Goal: Communication & Community: Ask a question

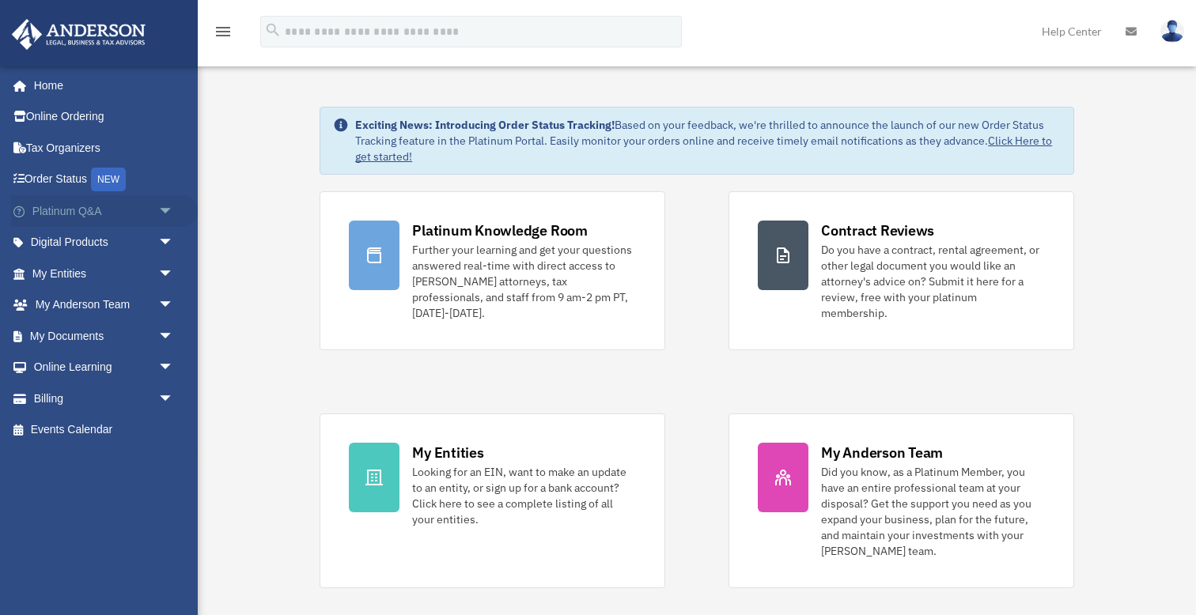
click at [162, 213] on span "arrow_drop_down" at bounding box center [174, 211] width 32 height 32
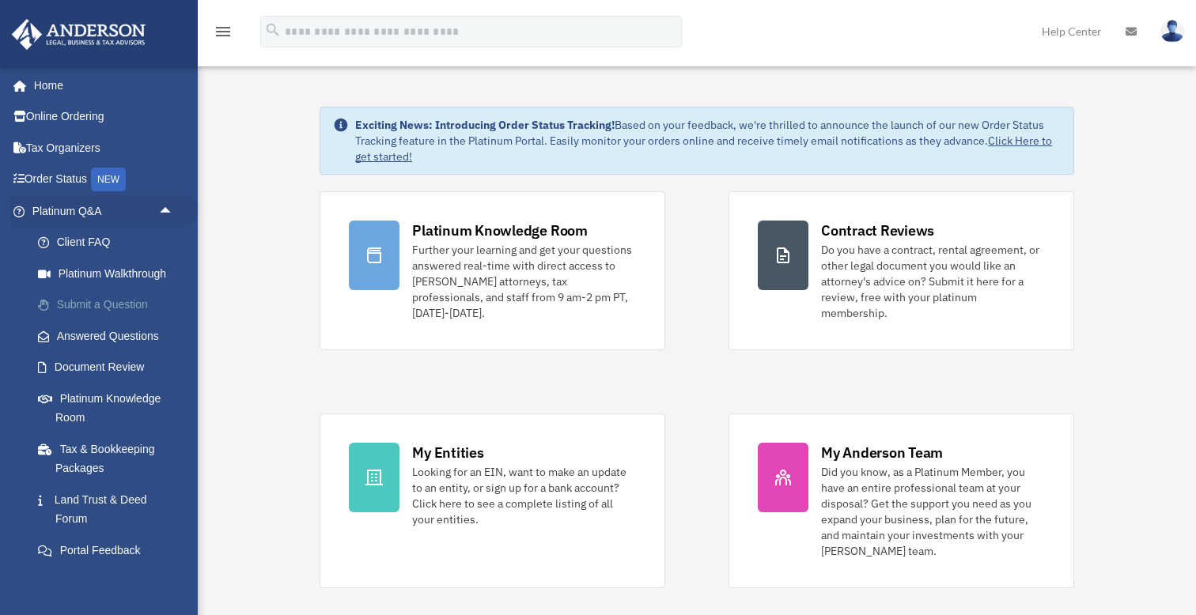
click at [123, 299] on link "Submit a Question" at bounding box center [110, 306] width 176 height 32
click at [123, 303] on link "Submit a Question" at bounding box center [110, 306] width 176 height 32
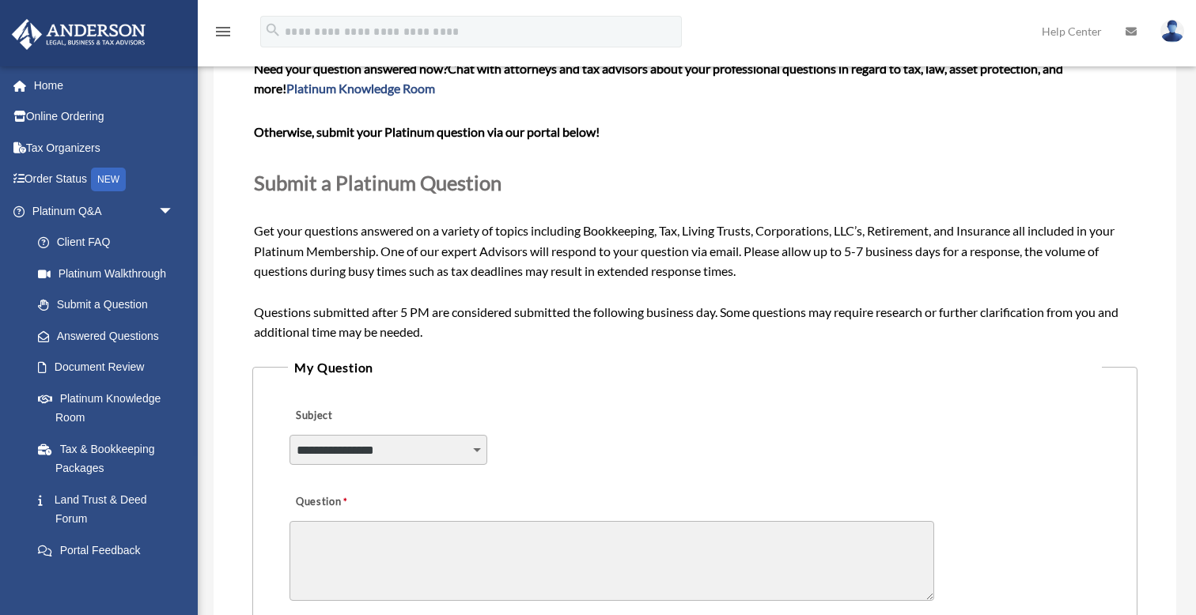
scroll to position [112, 0]
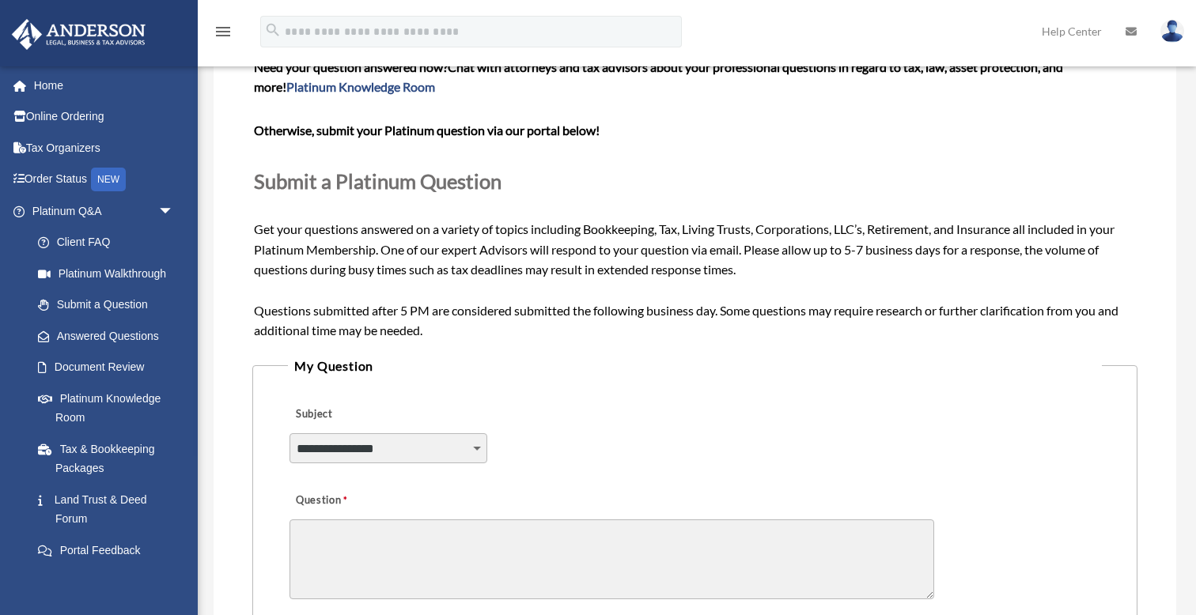
select select "******"
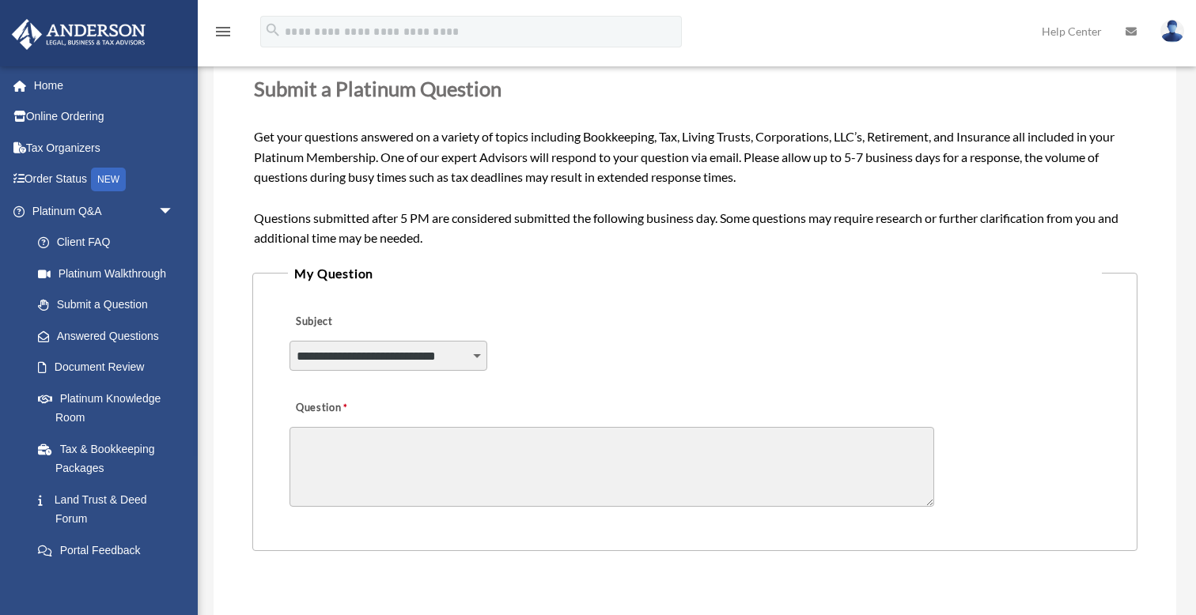
scroll to position [221, 0]
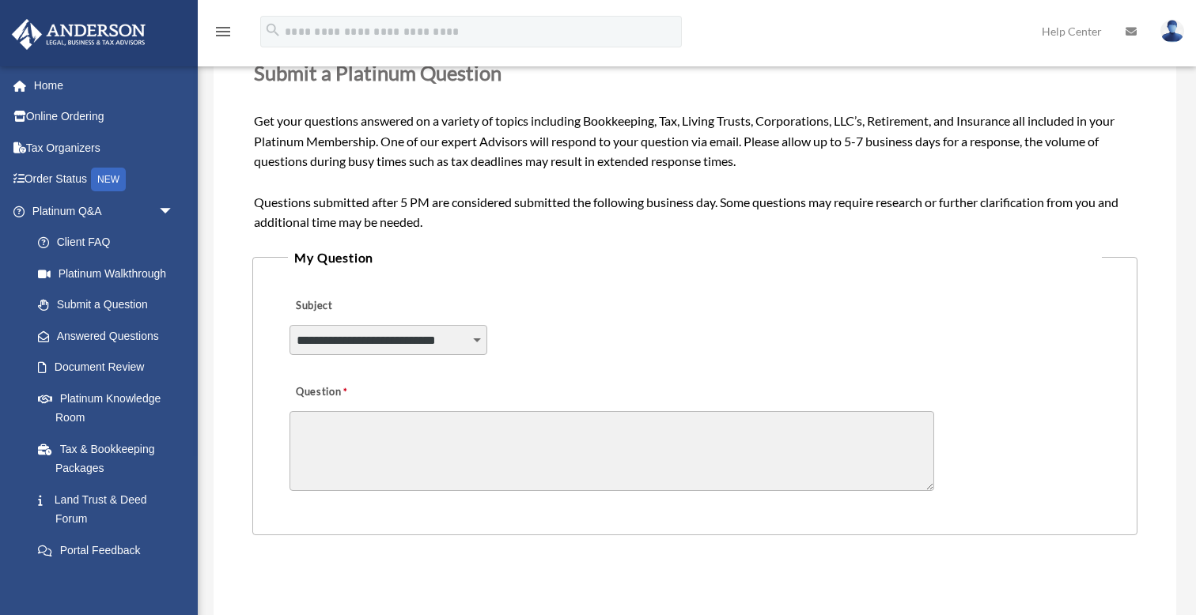
click at [498, 423] on textarea "Question" at bounding box center [612, 451] width 645 height 80
click at [297, 463] on textarea "**********" at bounding box center [612, 451] width 645 height 80
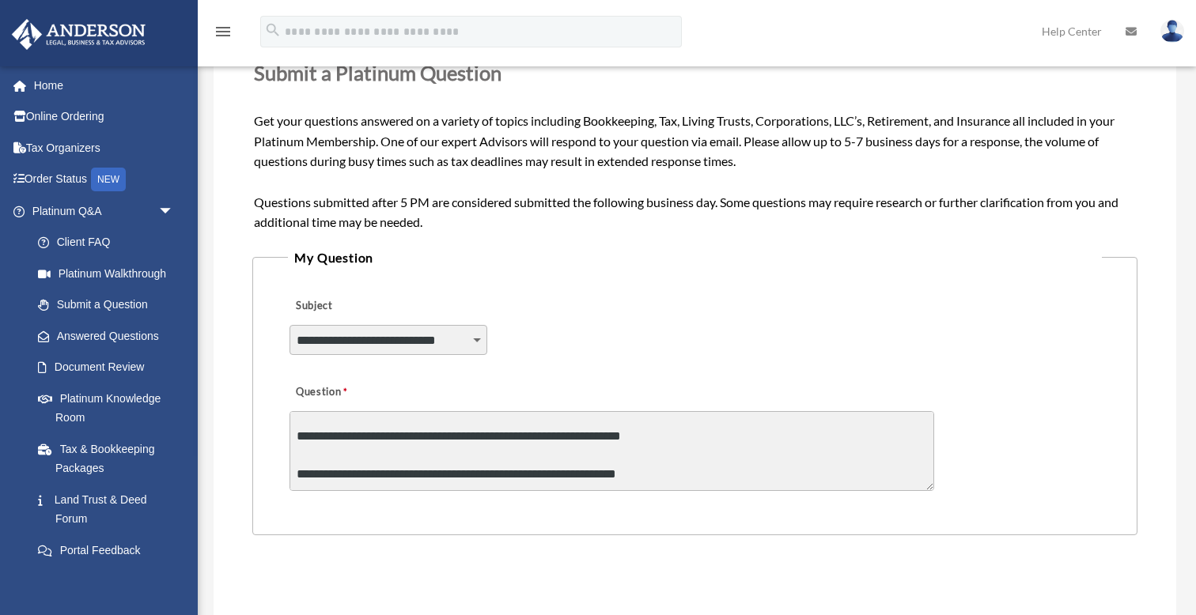
scroll to position [29, 0]
click at [656, 468] on textarea "**********" at bounding box center [612, 451] width 645 height 80
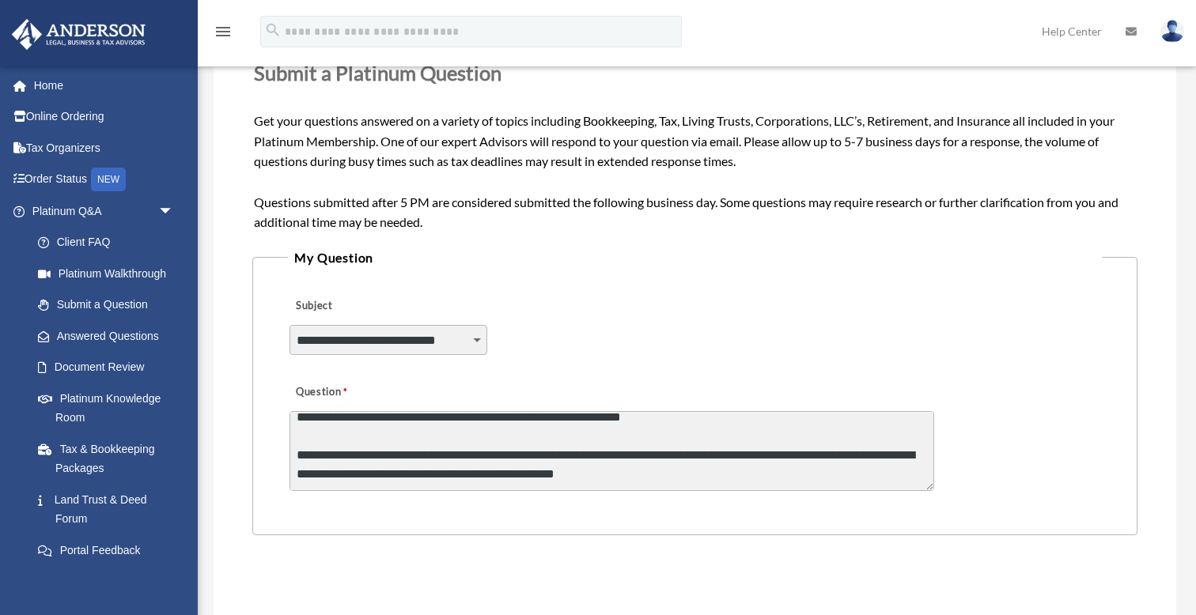
scroll to position [86, 0]
paste textarea "**********"
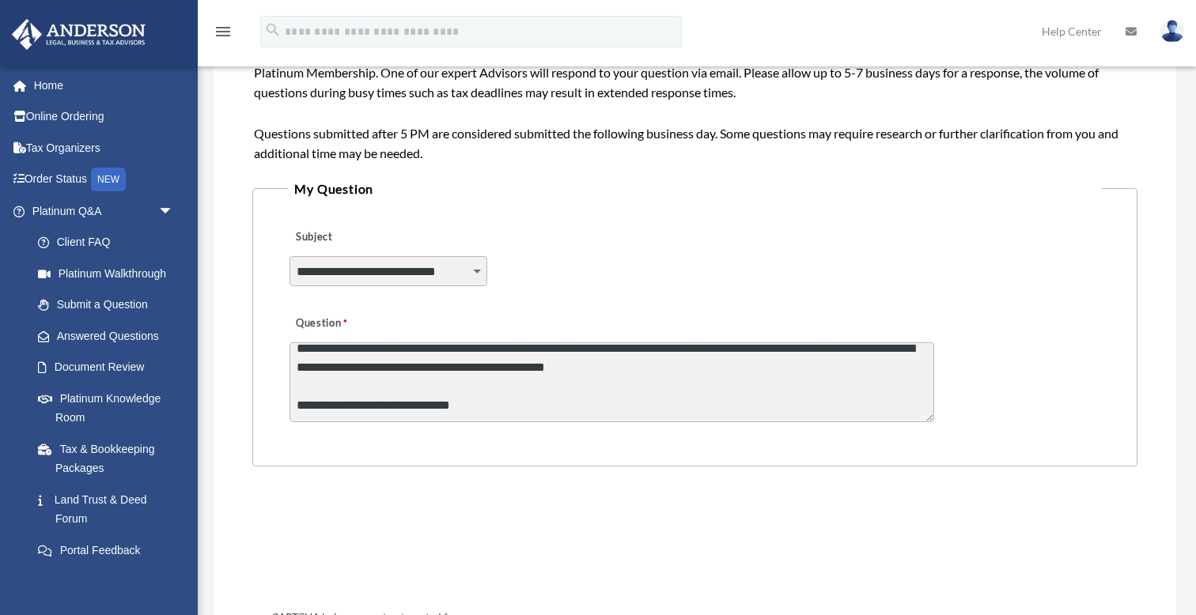
scroll to position [310, 0]
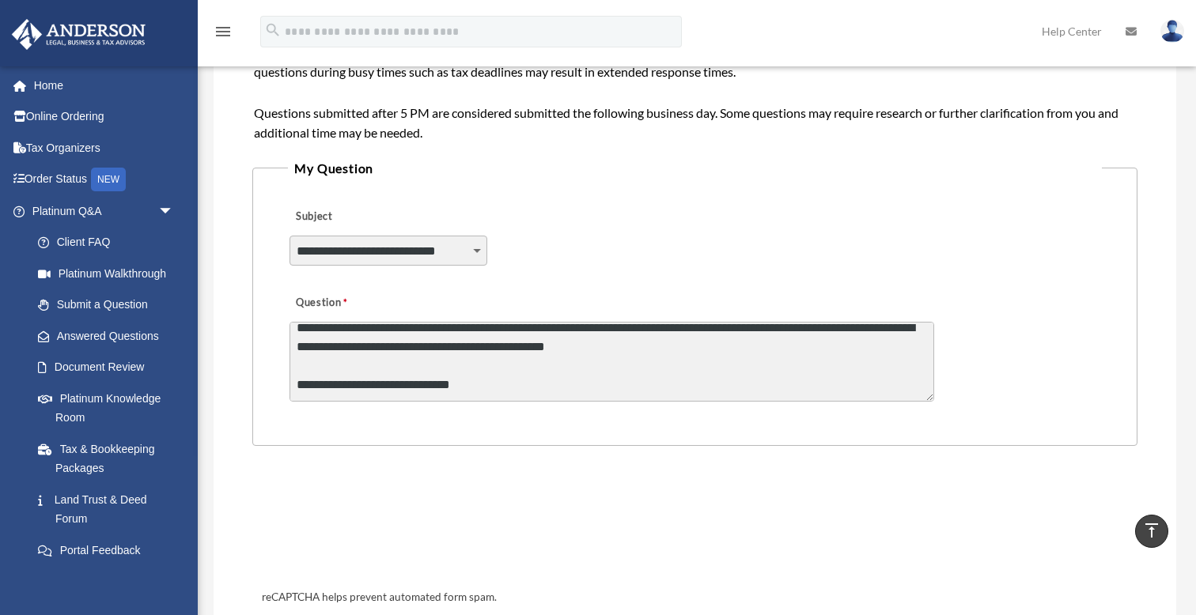
click at [572, 382] on textarea "**********" at bounding box center [612, 362] width 645 height 80
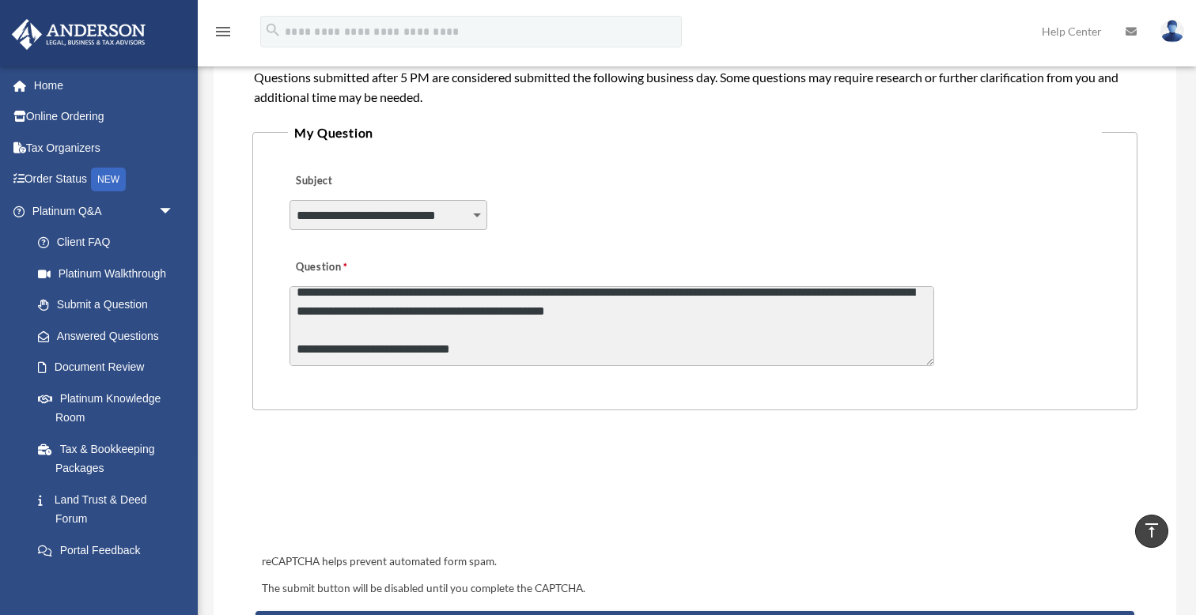
scroll to position [346, 0]
click at [523, 352] on textarea "**********" at bounding box center [612, 326] width 645 height 80
click at [501, 339] on textarea "**********" at bounding box center [612, 326] width 645 height 80
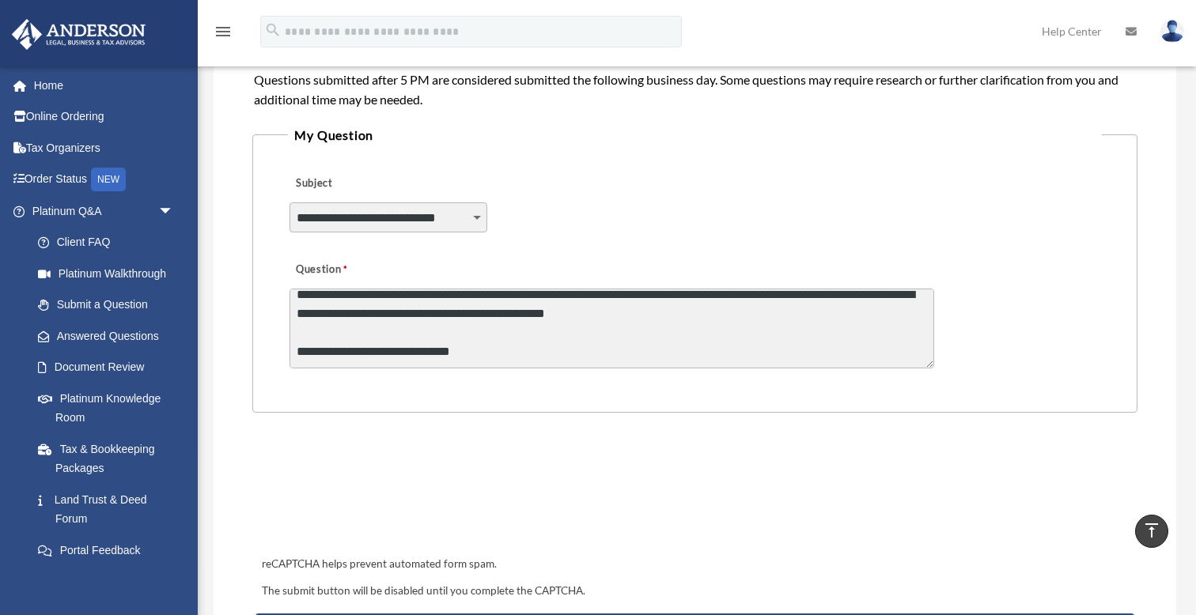
scroll to position [344, 0]
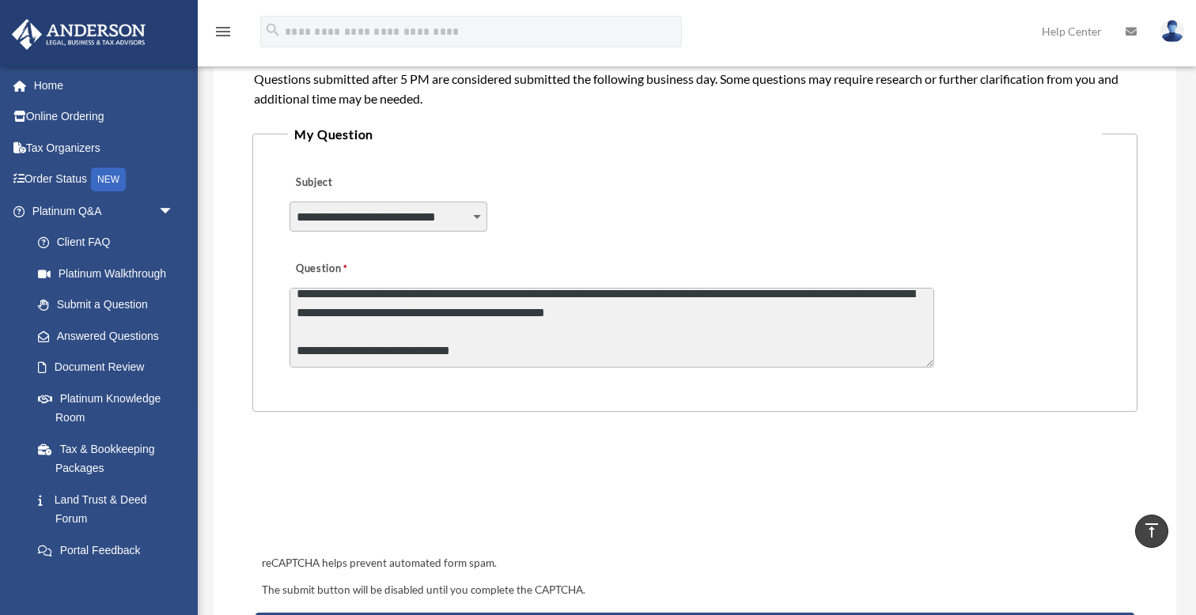
click at [500, 354] on textarea "**********" at bounding box center [612, 328] width 645 height 80
click at [480, 327] on textarea "**********" at bounding box center [612, 328] width 645 height 80
drag, startPoint x: 480, startPoint y: 327, endPoint x: 335, endPoint y: 327, distance: 145.6
click at [335, 327] on textarea "**********" at bounding box center [612, 328] width 645 height 80
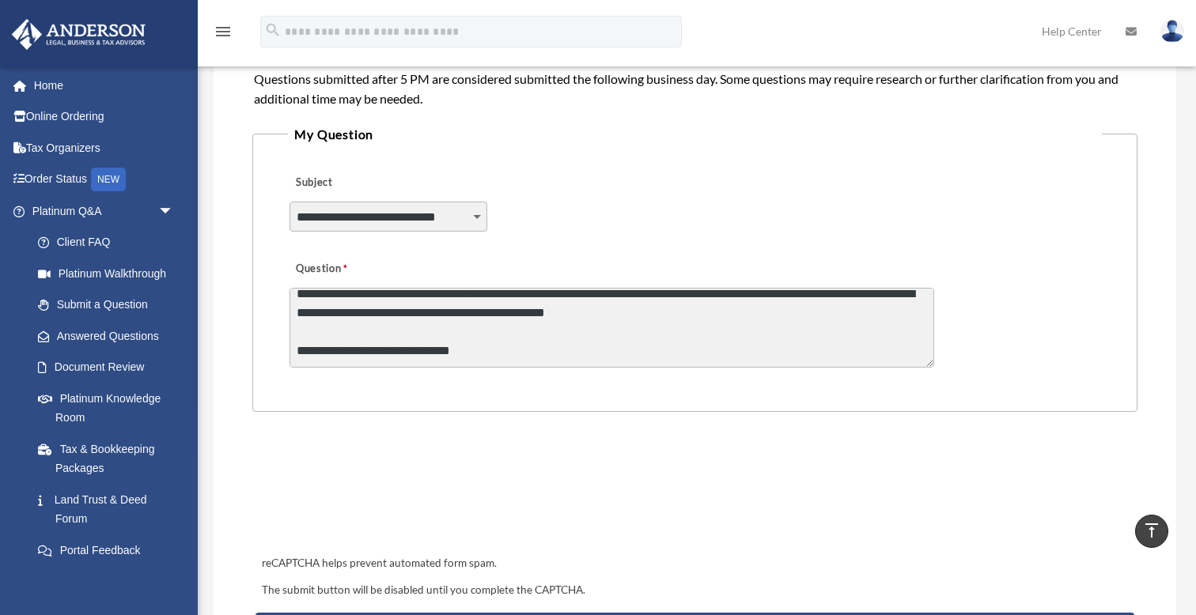
click at [474, 320] on textarea "**********" at bounding box center [612, 328] width 645 height 80
click at [480, 321] on textarea "**********" at bounding box center [612, 328] width 645 height 80
drag, startPoint x: 480, startPoint y: 321, endPoint x: 404, endPoint y: 321, distance: 75.9
click at [404, 321] on textarea "**********" at bounding box center [612, 328] width 645 height 80
click at [403, 331] on textarea "**********" at bounding box center [612, 328] width 645 height 80
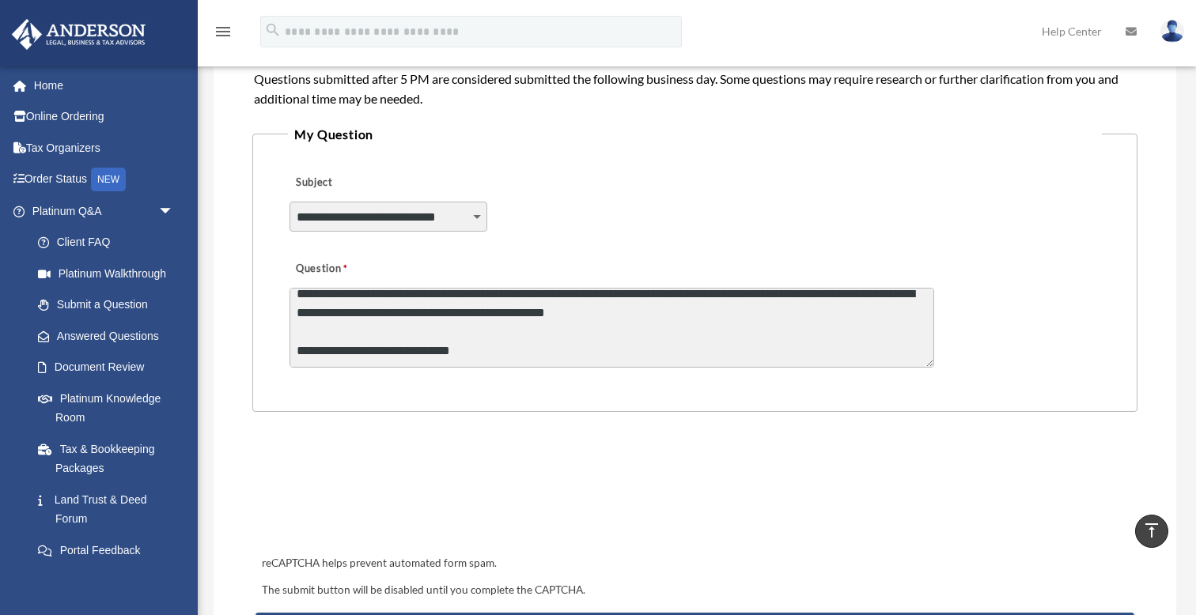
click at [433, 325] on textarea "**********" at bounding box center [612, 328] width 645 height 80
click at [703, 314] on textarea "**********" at bounding box center [612, 328] width 645 height 80
click at [508, 350] on textarea "**********" at bounding box center [612, 328] width 645 height 80
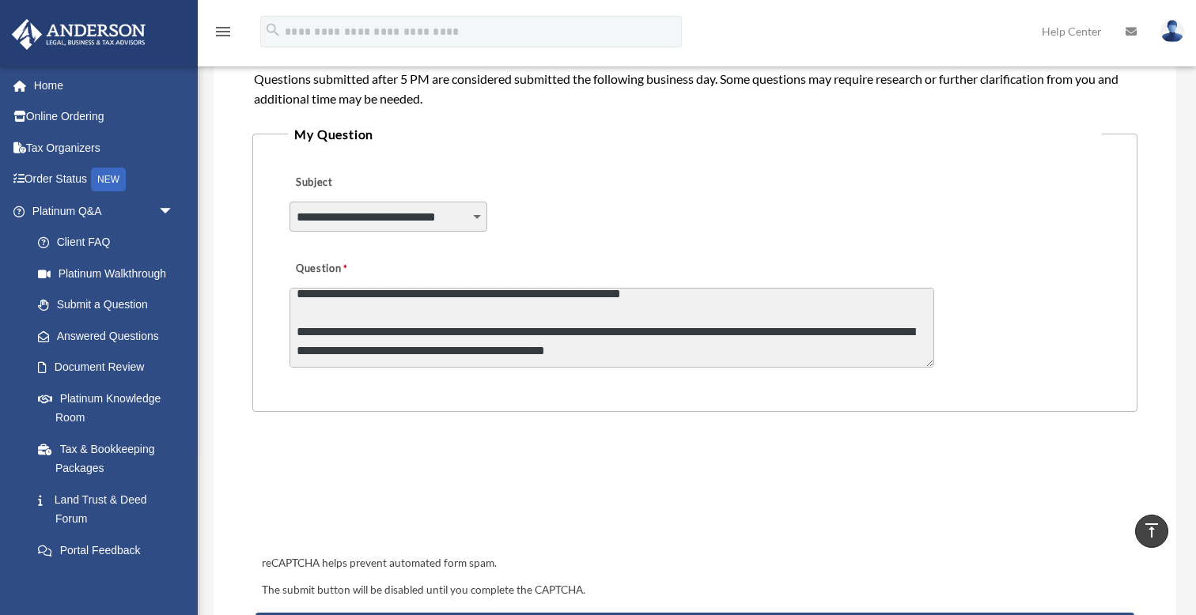
paste textarea "**********"
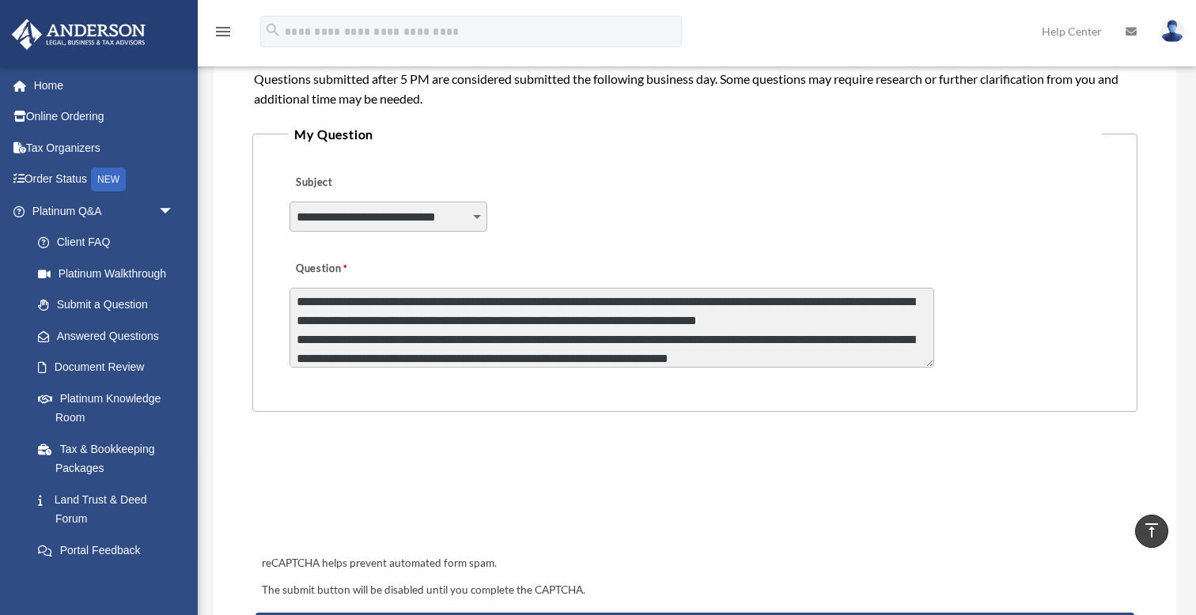
scroll to position [84, 0]
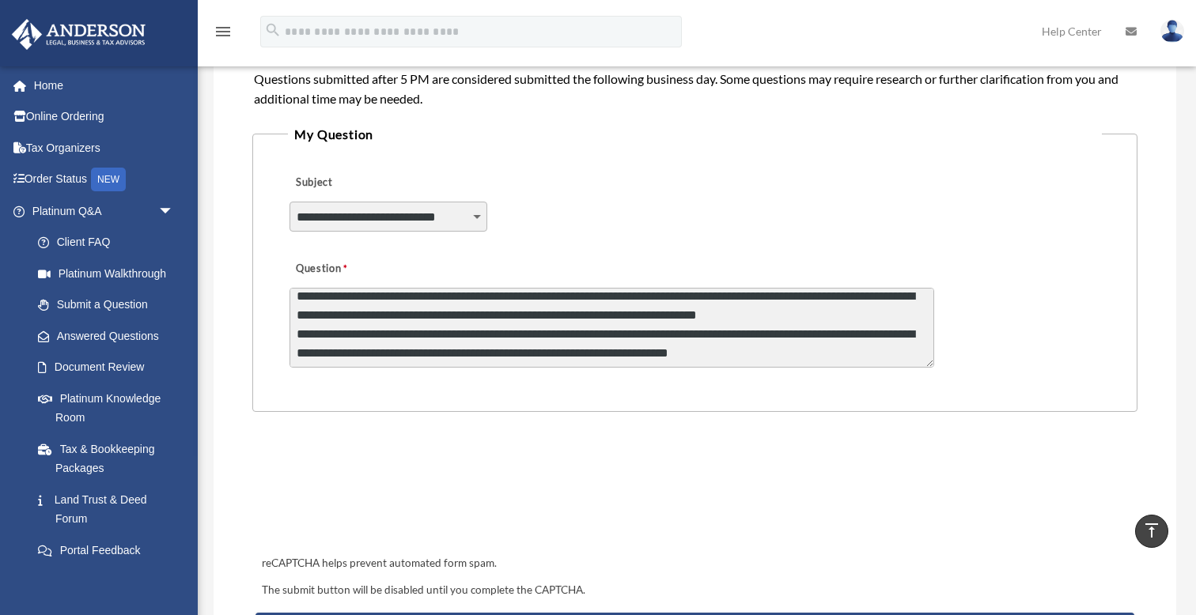
click at [676, 311] on textarea "Question" at bounding box center [612, 328] width 645 height 80
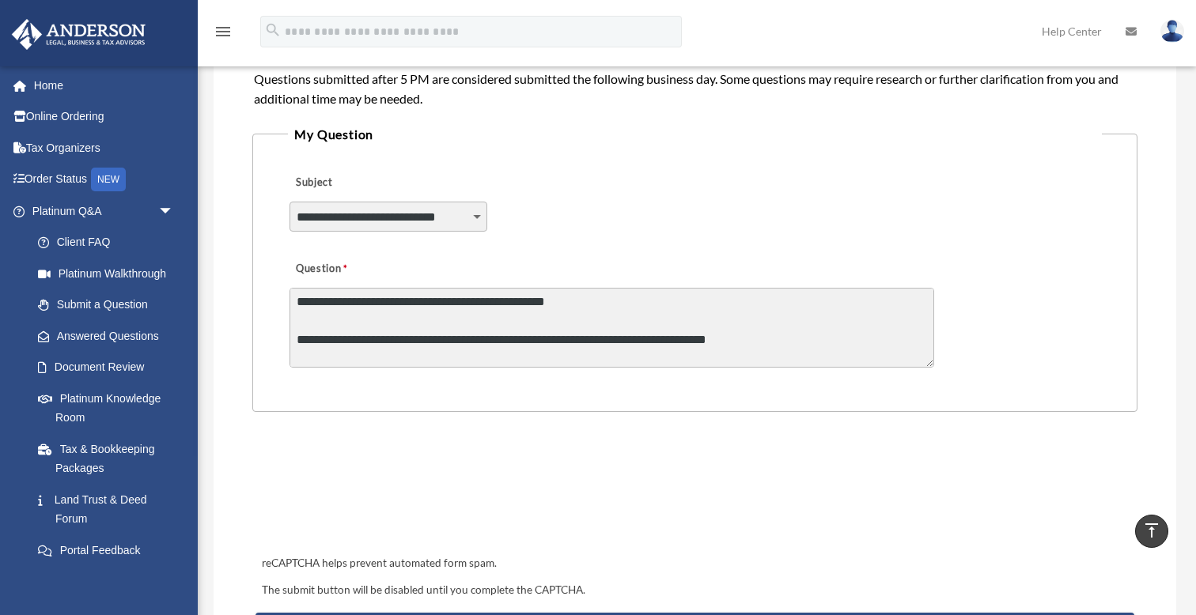
scroll to position [116, 0]
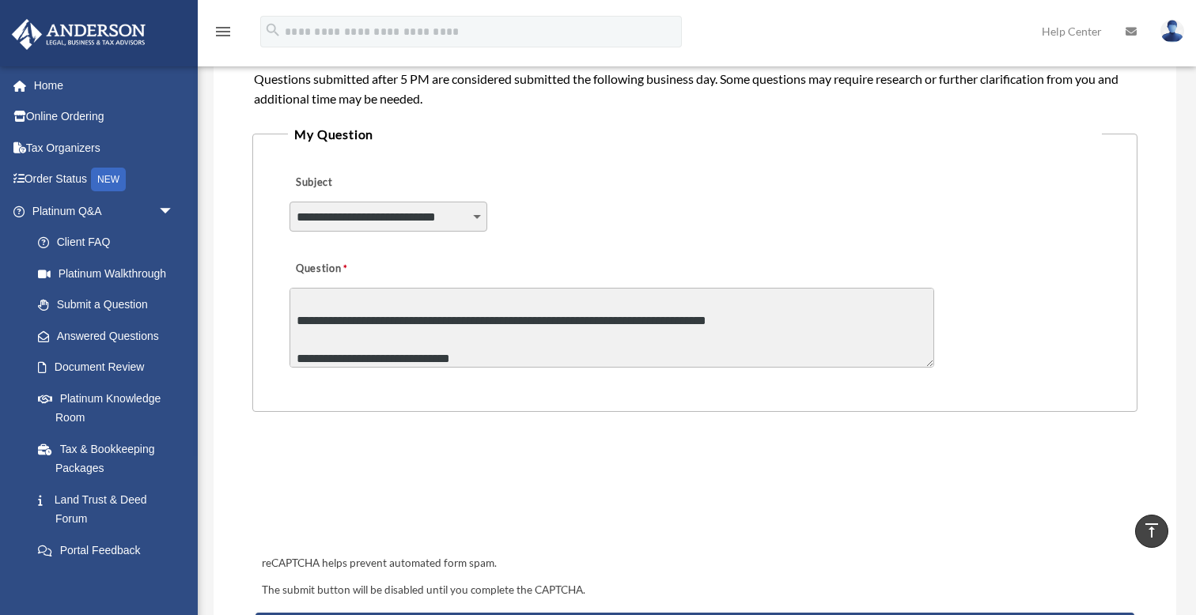
click at [759, 320] on textarea "Question" at bounding box center [612, 328] width 645 height 80
click at [779, 323] on textarea "Question" at bounding box center [612, 328] width 645 height 80
drag, startPoint x: 779, startPoint y: 323, endPoint x: 585, endPoint y: 320, distance: 194.6
click at [585, 320] on textarea "Question" at bounding box center [612, 328] width 645 height 80
click at [600, 317] on textarea "Question" at bounding box center [612, 328] width 645 height 80
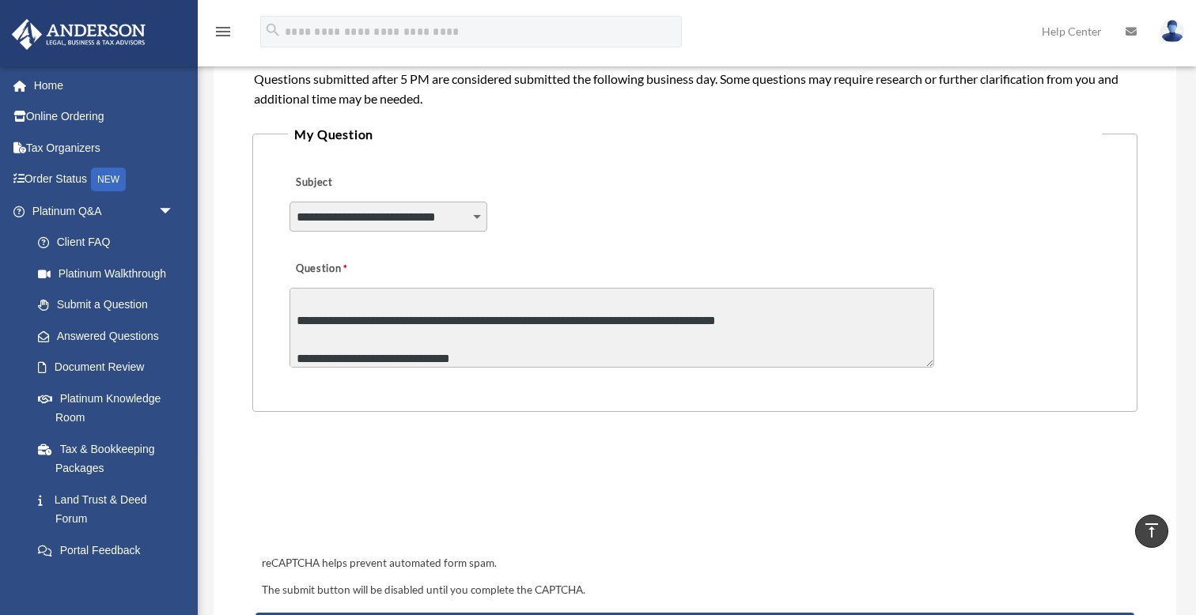
click at [608, 347] on textarea "Question" at bounding box center [612, 328] width 645 height 80
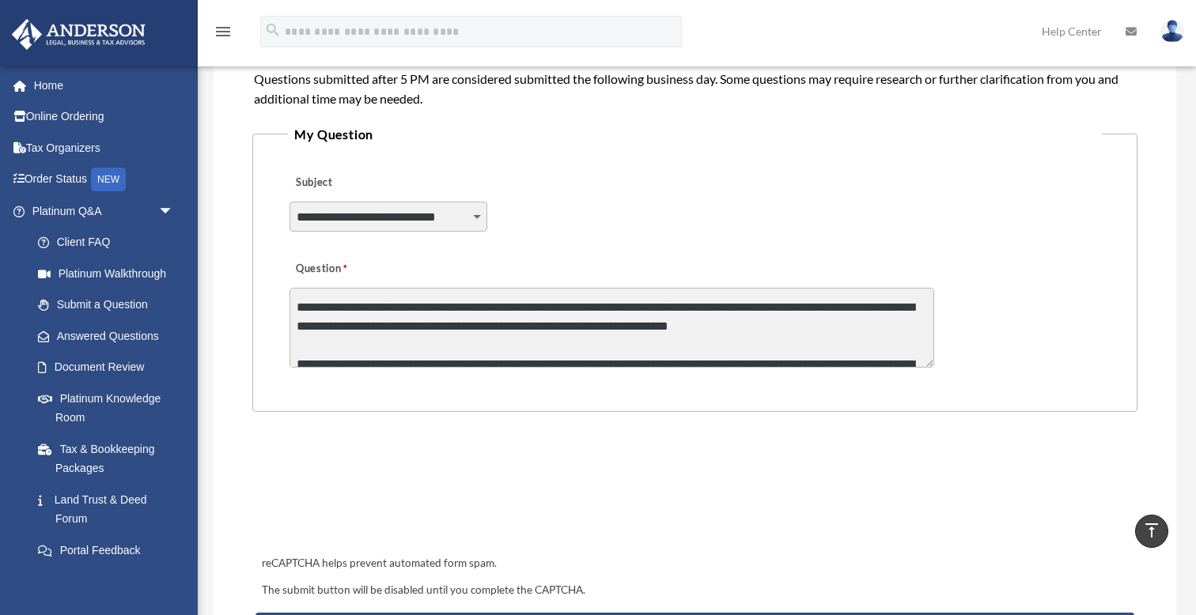
scroll to position [191, 0]
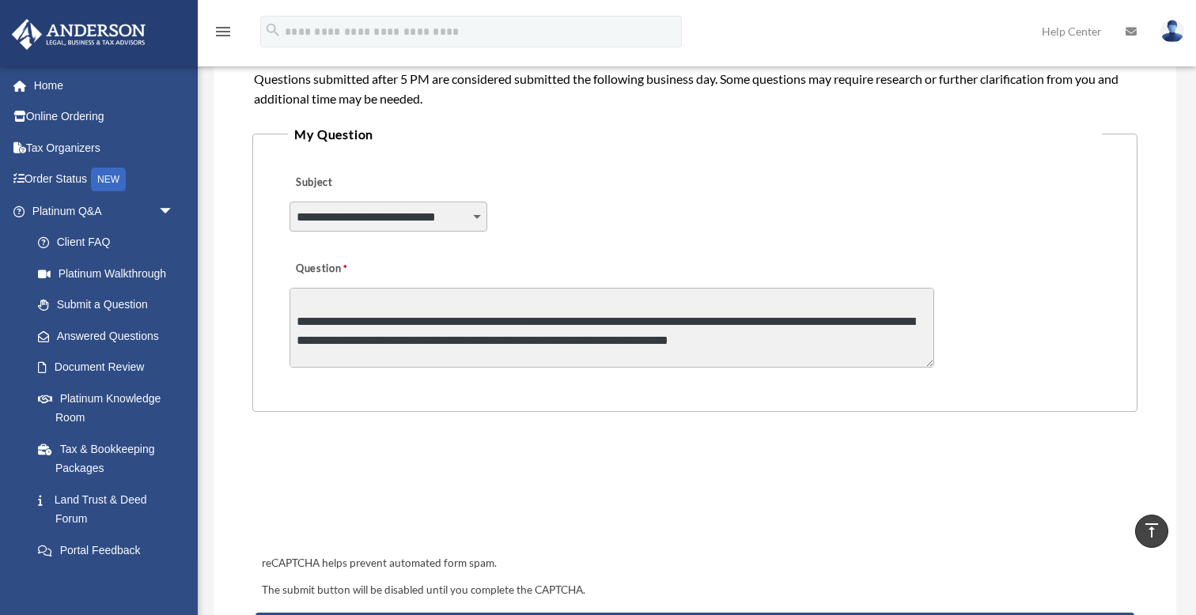
click at [521, 320] on textarea "Question" at bounding box center [612, 328] width 645 height 80
click at [707, 319] on textarea "Question" at bounding box center [612, 328] width 645 height 80
click at [827, 320] on textarea "Question" at bounding box center [612, 328] width 645 height 80
click at [881, 320] on textarea "Question" at bounding box center [612, 328] width 645 height 80
click at [415, 339] on textarea "Question" at bounding box center [612, 328] width 645 height 80
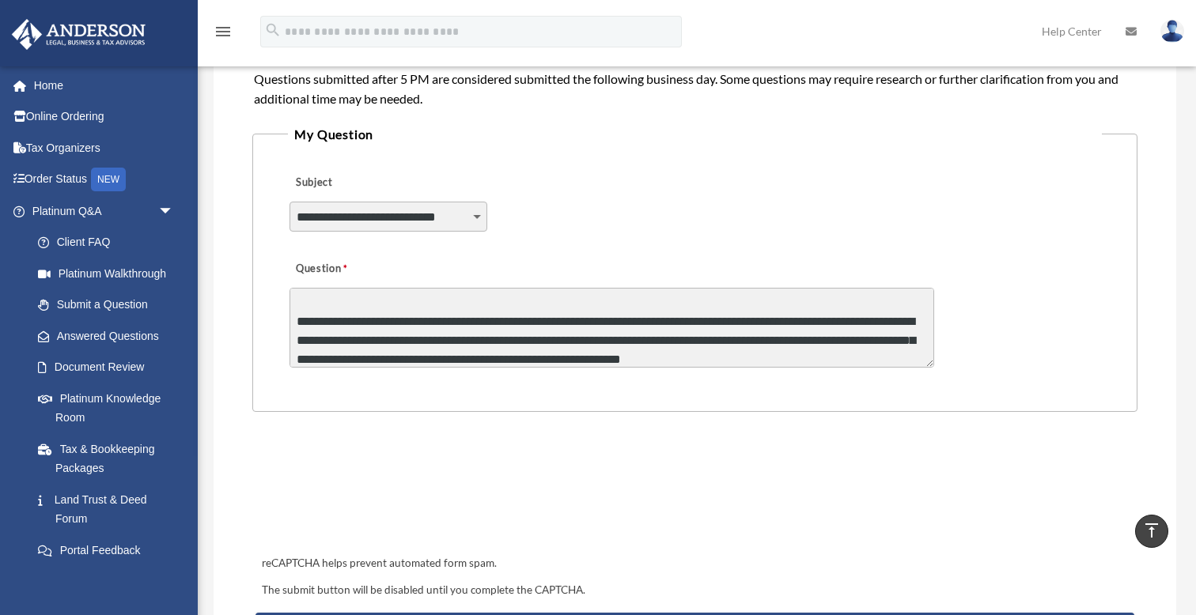
scroll to position [192, 0]
click at [426, 353] on textarea "Question" at bounding box center [612, 328] width 645 height 80
click at [619, 350] on textarea "Question" at bounding box center [612, 328] width 645 height 80
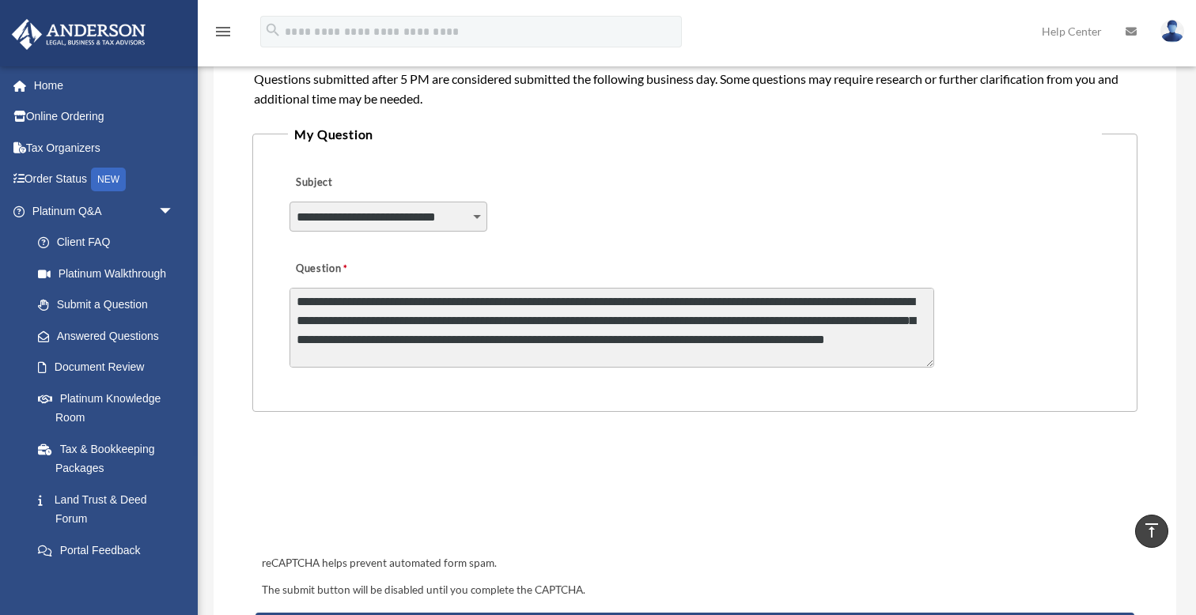
scroll to position [222, 0]
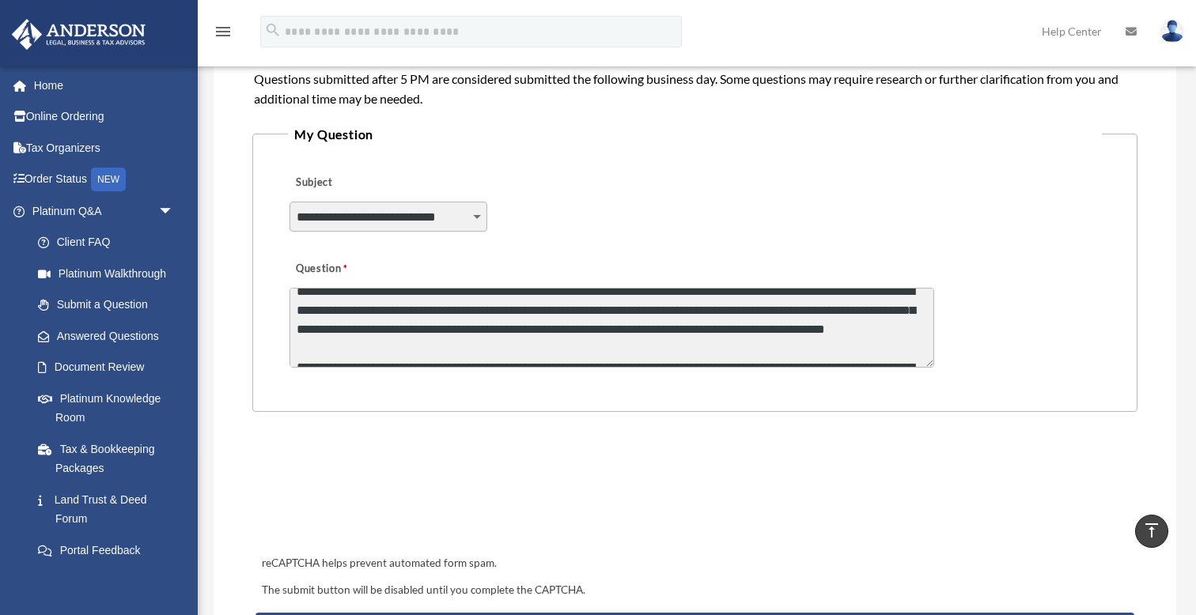
click at [679, 328] on textarea "Question" at bounding box center [612, 328] width 645 height 80
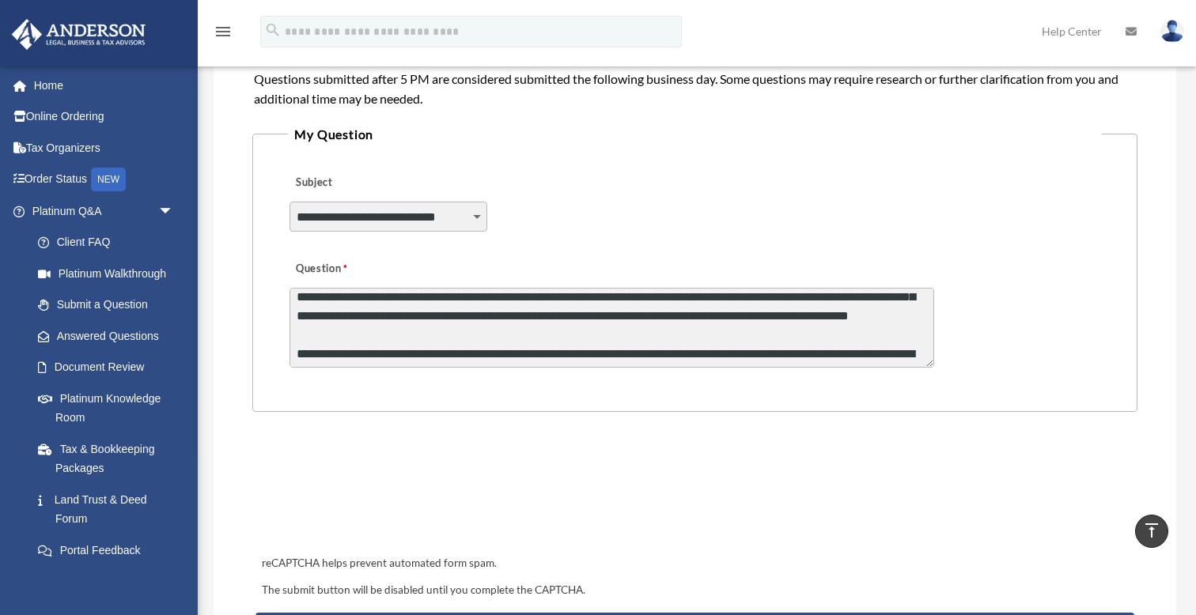
scroll to position [227, 0]
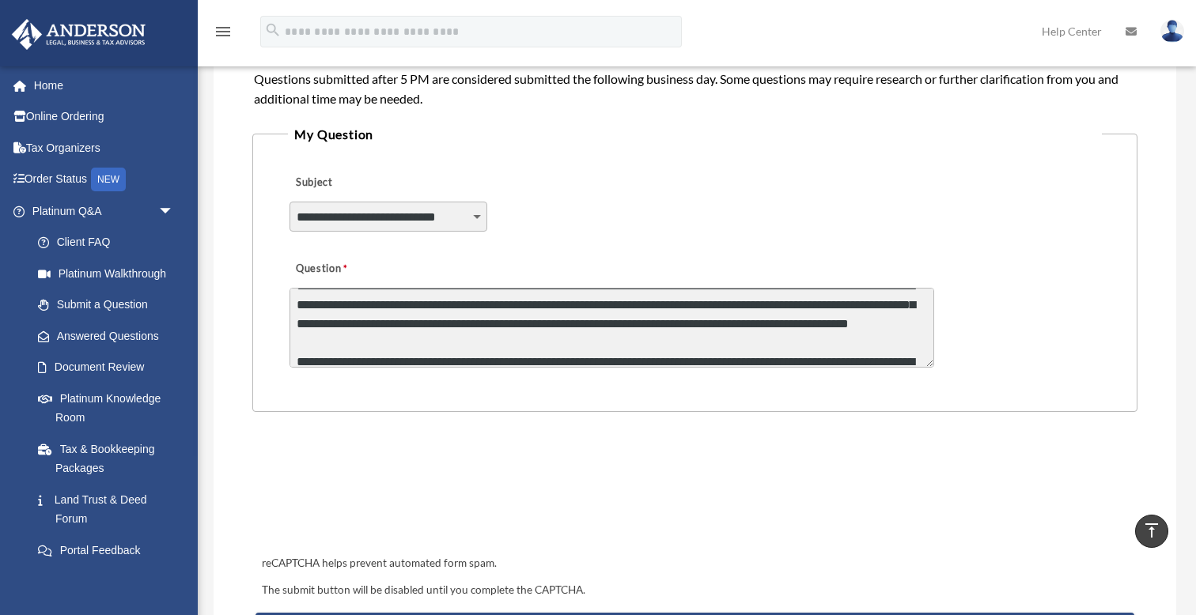
click at [918, 319] on textarea "Question" at bounding box center [612, 328] width 645 height 80
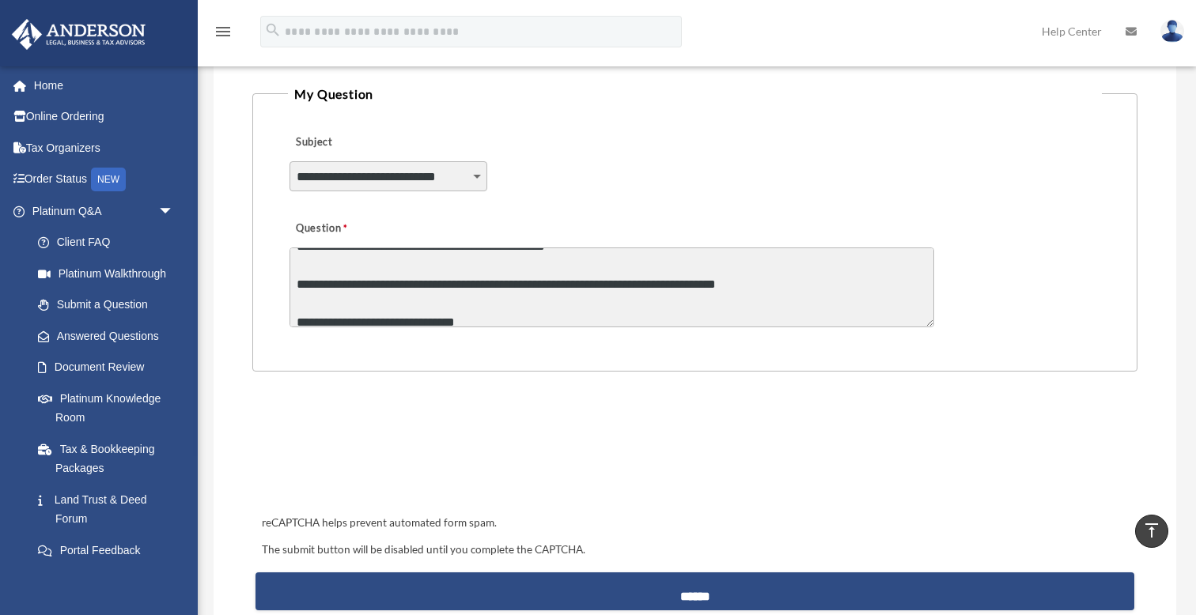
scroll to position [114, 0]
click at [568, 286] on textarea "Question" at bounding box center [612, 288] width 645 height 80
click at [601, 279] on textarea "Question" at bounding box center [612, 288] width 645 height 80
click at [793, 284] on textarea "Question" at bounding box center [612, 288] width 645 height 80
click at [604, 279] on textarea "Question" at bounding box center [612, 288] width 645 height 80
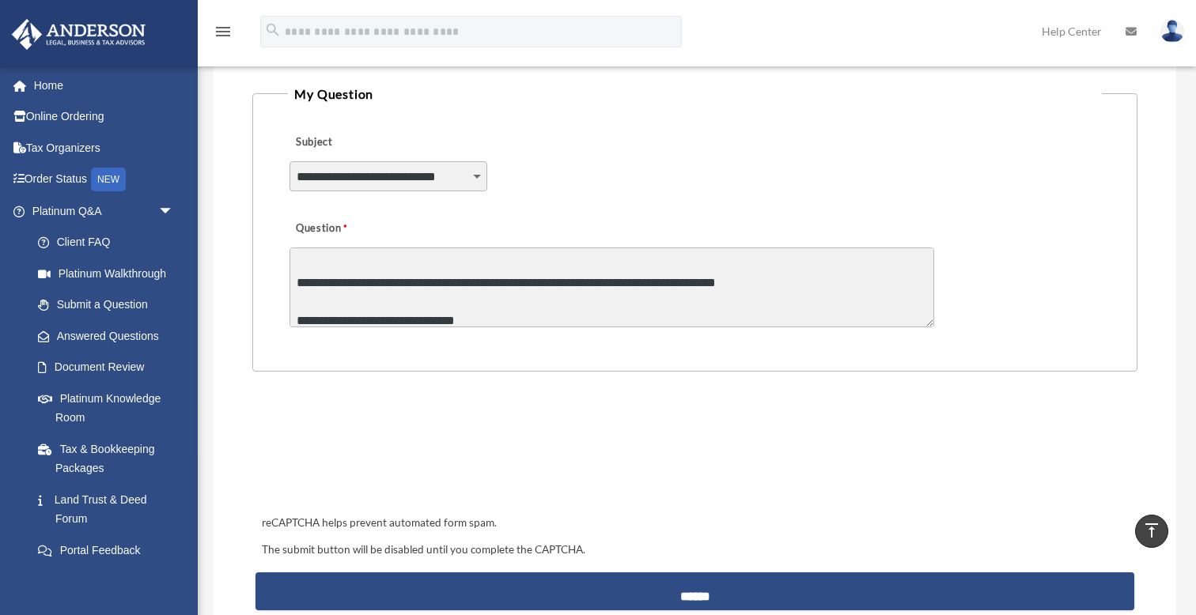
click at [798, 275] on textarea "Question" at bounding box center [612, 288] width 645 height 80
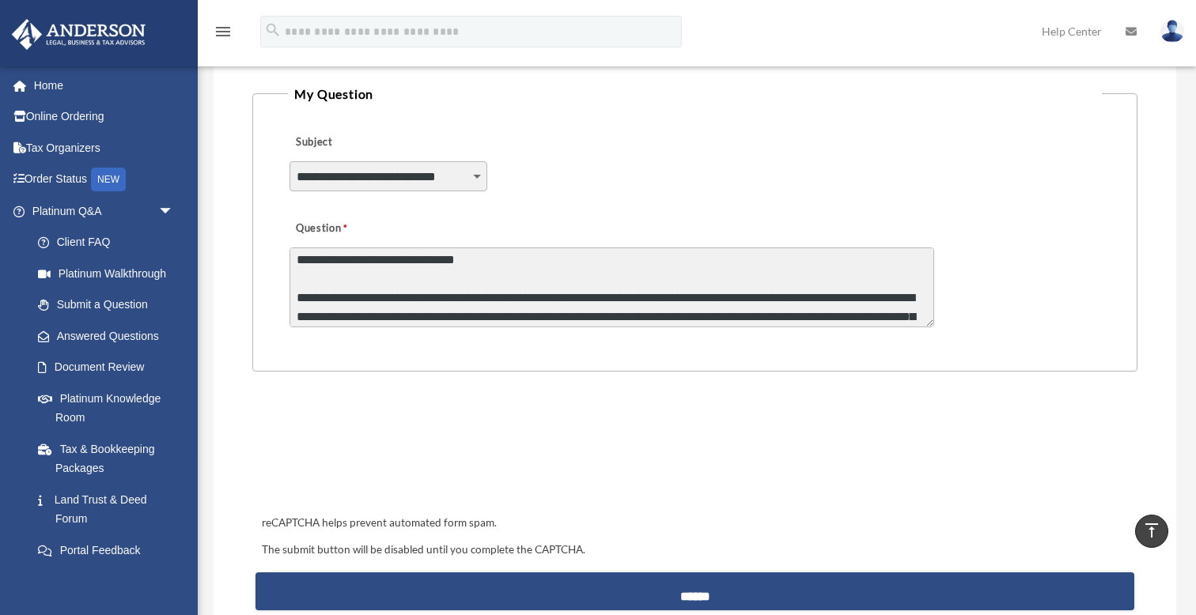
scroll to position [176, 0]
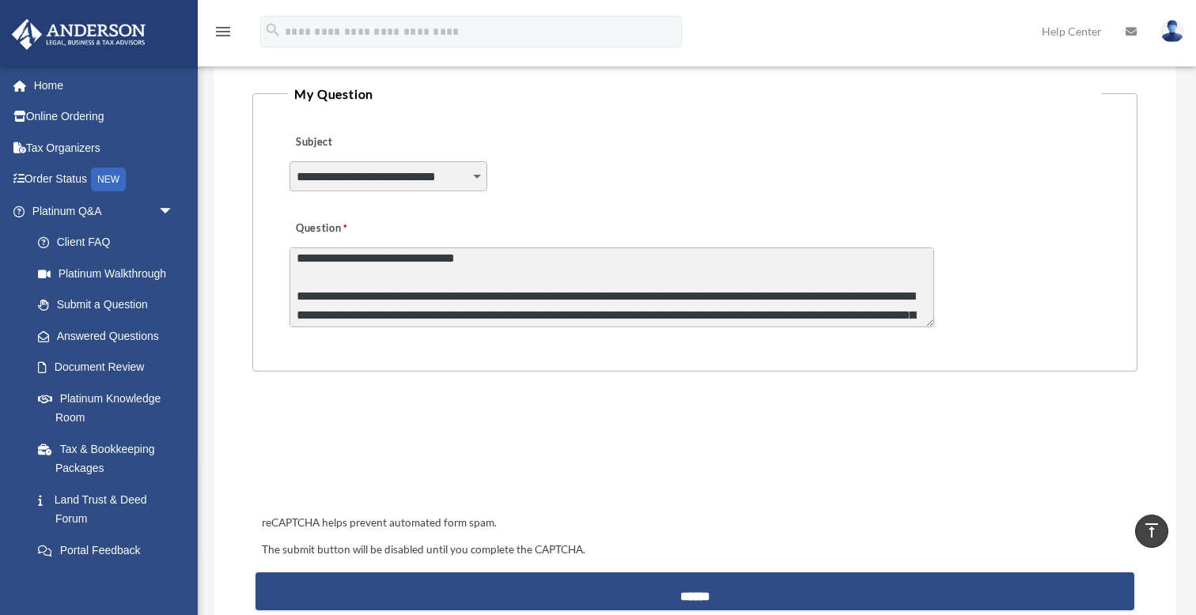
click at [316, 293] on textarea "Question" at bounding box center [612, 288] width 645 height 80
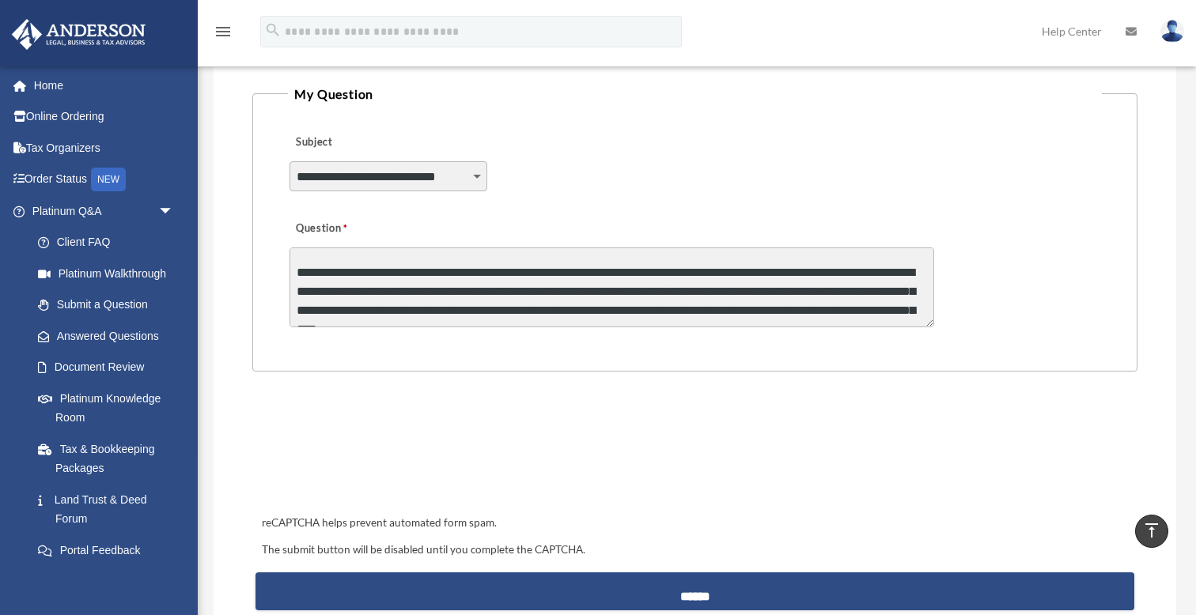
scroll to position [202, 0]
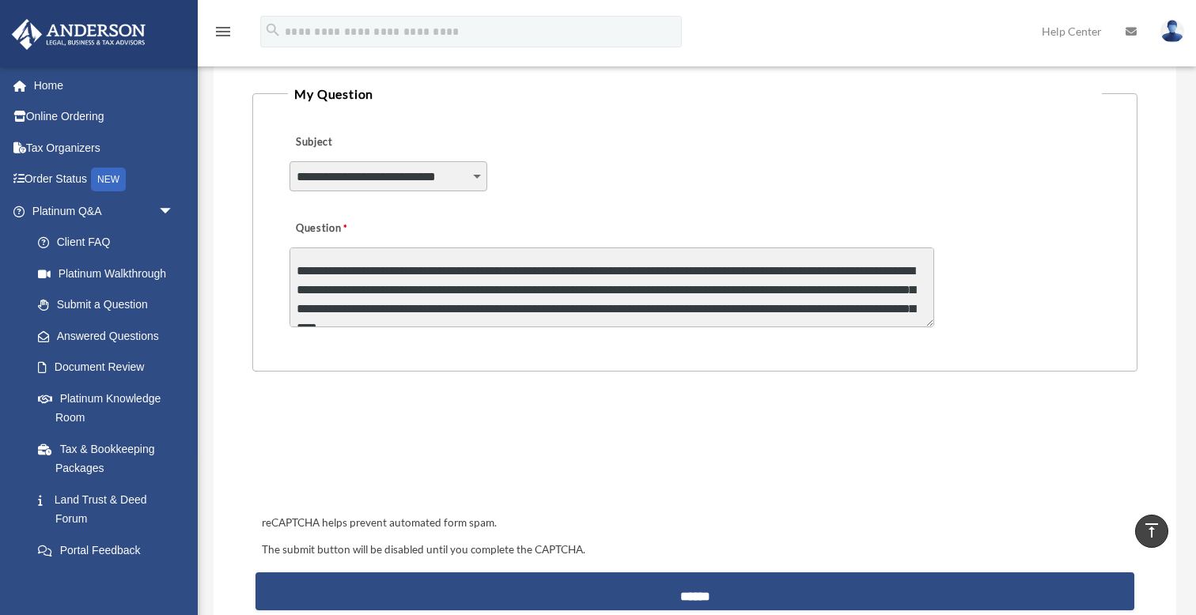
click at [488, 290] on textarea "Question" at bounding box center [612, 288] width 645 height 80
click at [520, 287] on textarea "Question" at bounding box center [612, 288] width 645 height 80
click at [585, 284] on textarea "Question" at bounding box center [612, 288] width 645 height 80
click at [570, 287] on textarea "Question" at bounding box center [612, 288] width 645 height 80
click at [653, 286] on textarea "Question" at bounding box center [612, 288] width 645 height 80
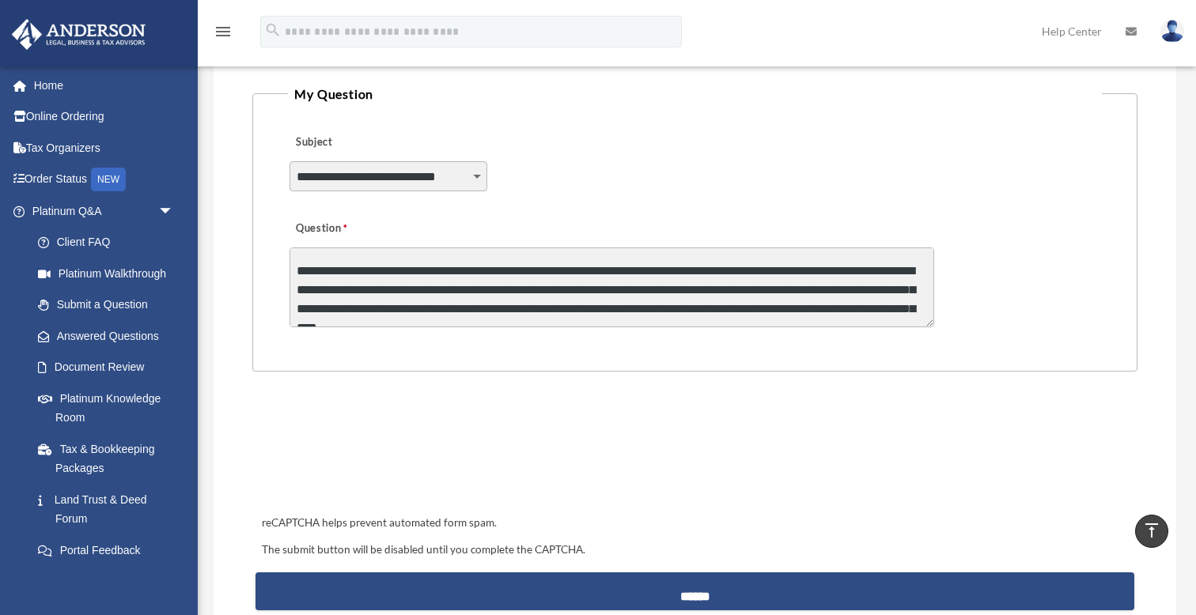
click at [422, 305] on textarea "Question" at bounding box center [612, 288] width 645 height 80
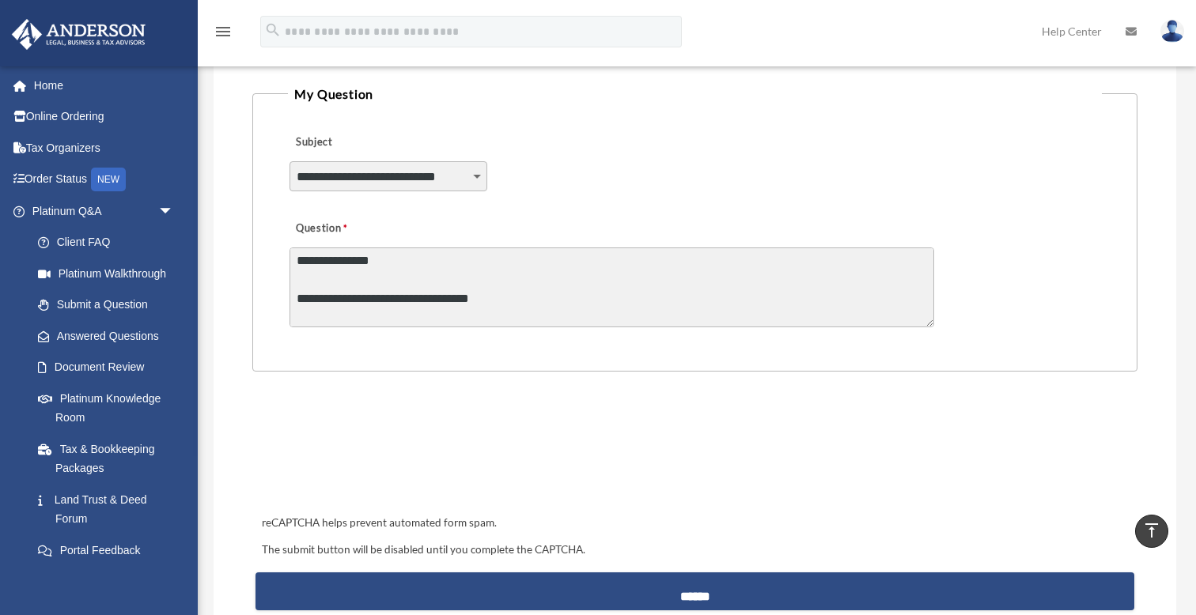
scroll to position [283, 0]
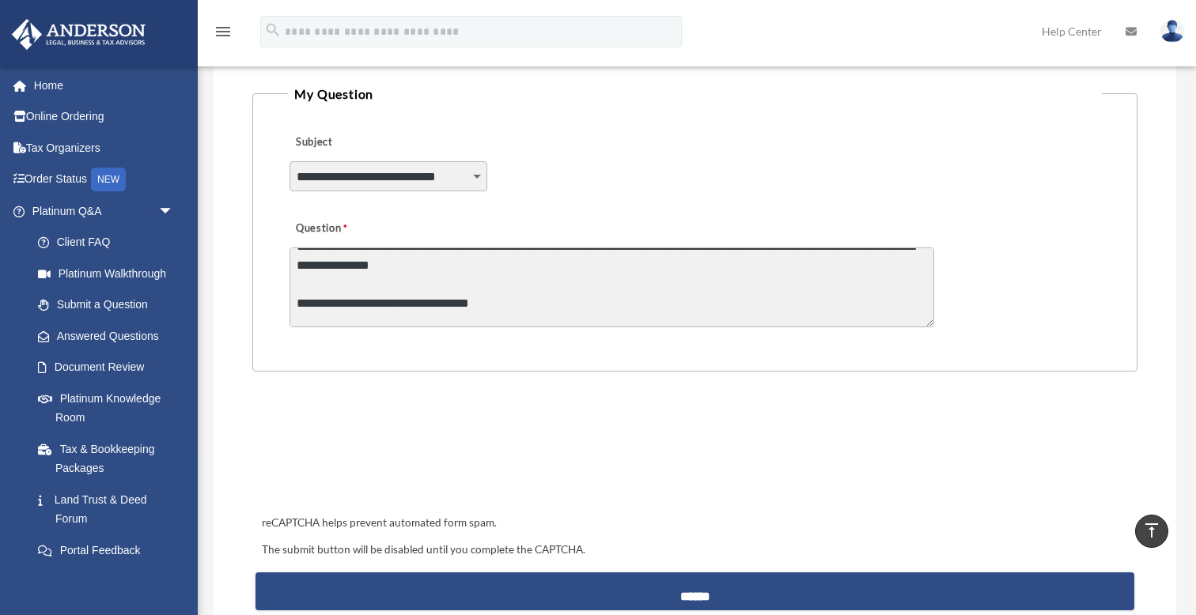
click at [474, 286] on textarea "Question" at bounding box center [612, 288] width 645 height 80
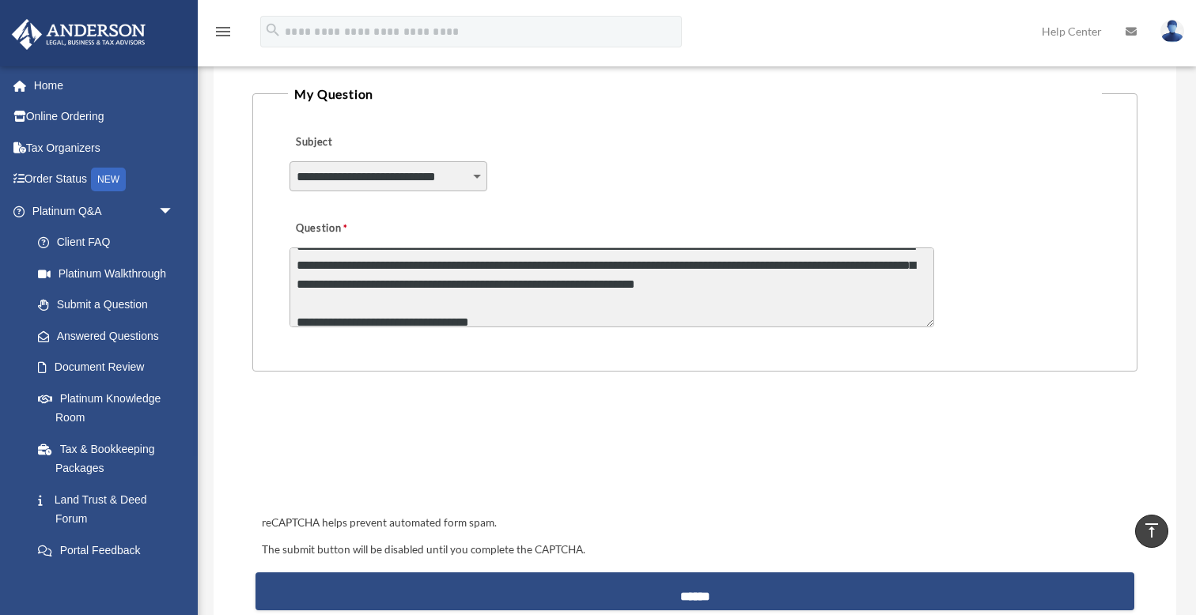
scroll to position [287, 0]
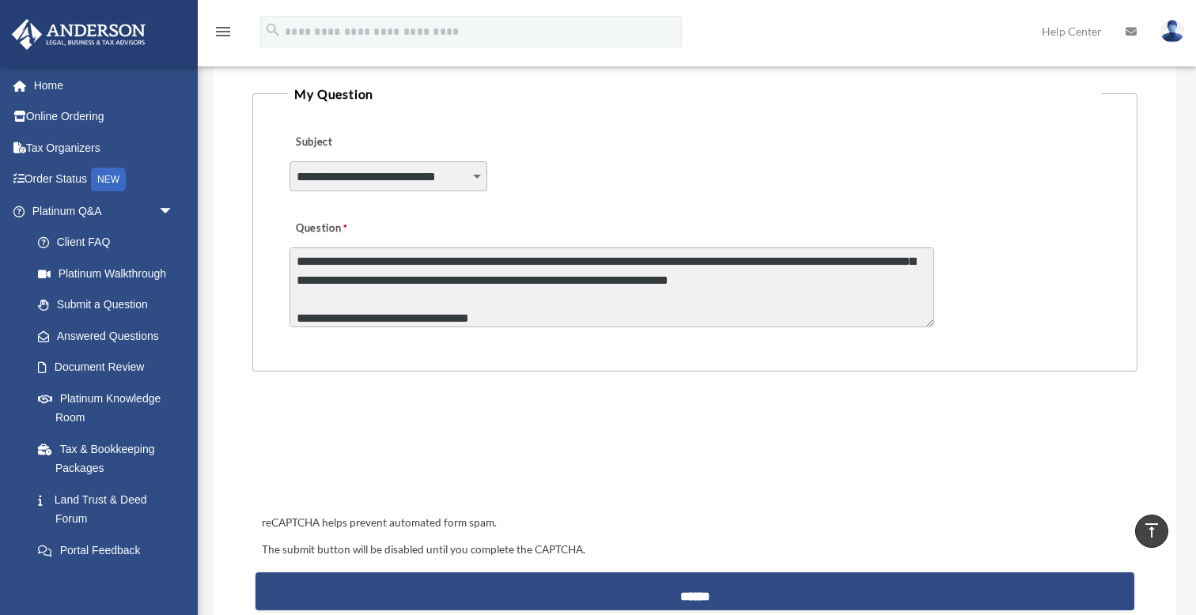
click at [499, 300] on textarea "Question" at bounding box center [612, 288] width 645 height 80
click at [926, 293] on textarea "Question" at bounding box center [612, 288] width 645 height 80
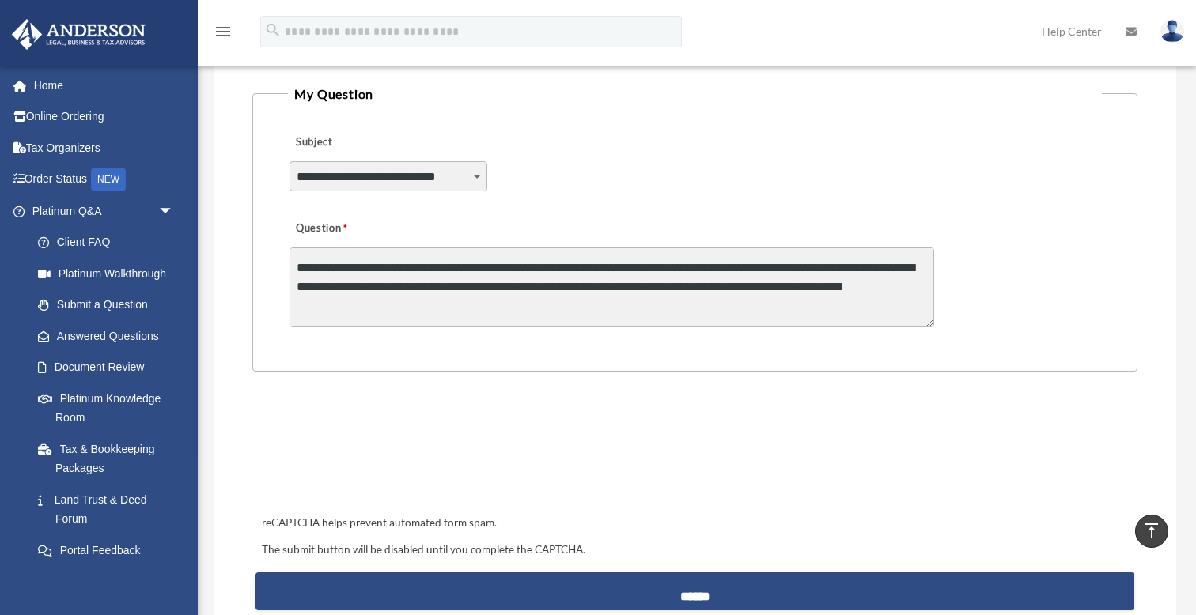
scroll to position [429, 0]
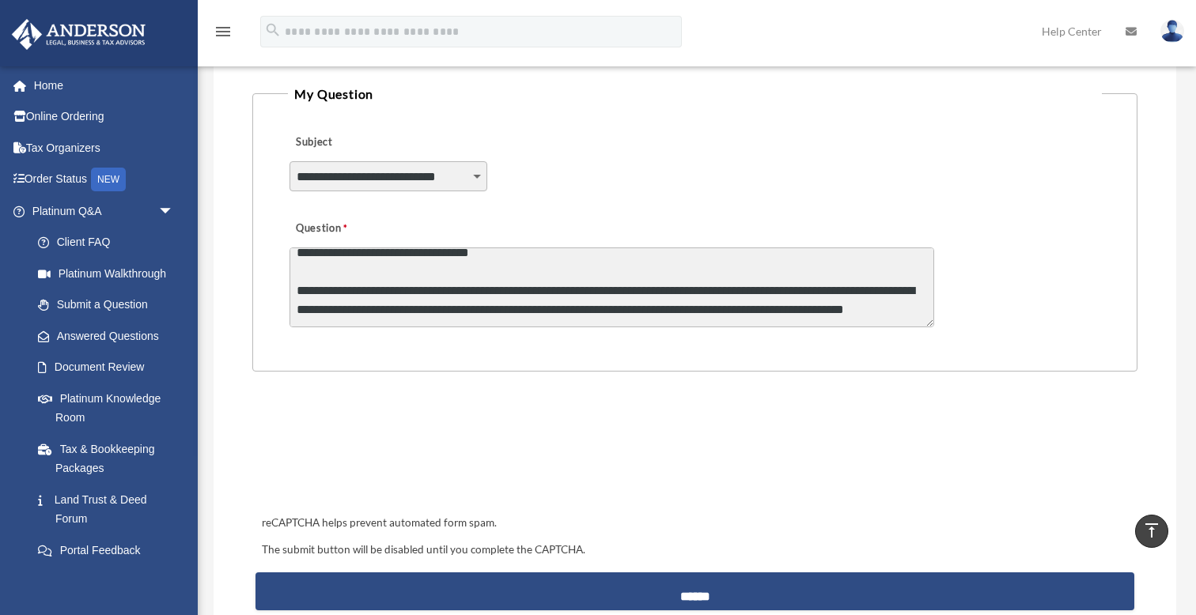
click at [367, 289] on textarea "Question" at bounding box center [612, 288] width 645 height 80
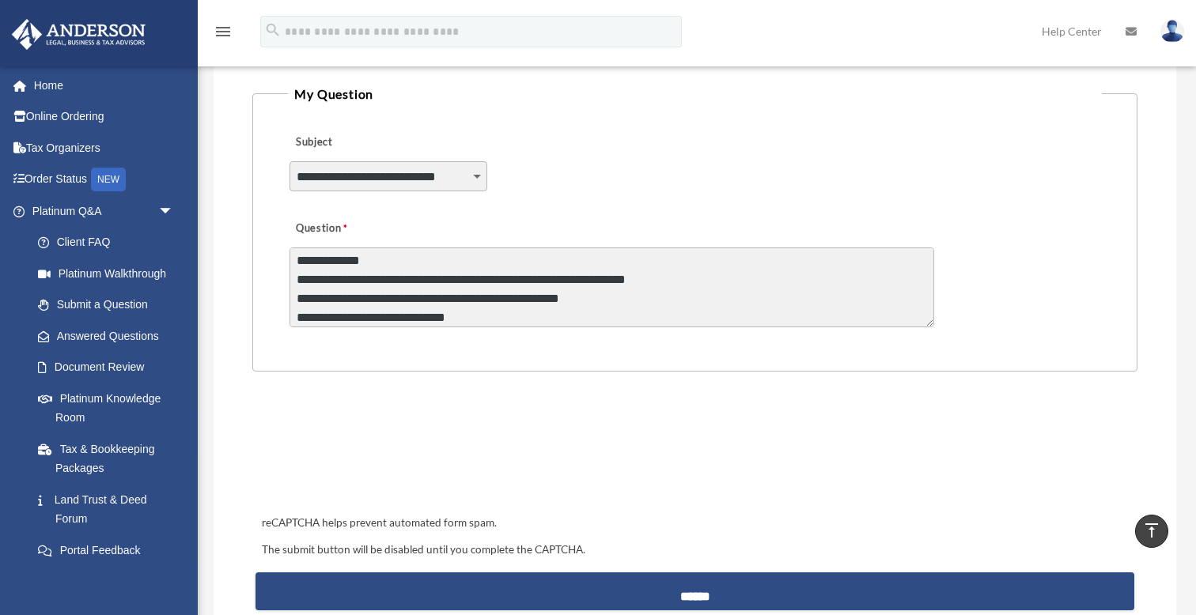
scroll to position [725, 0]
click at [498, 277] on textarea "Question" at bounding box center [612, 288] width 645 height 80
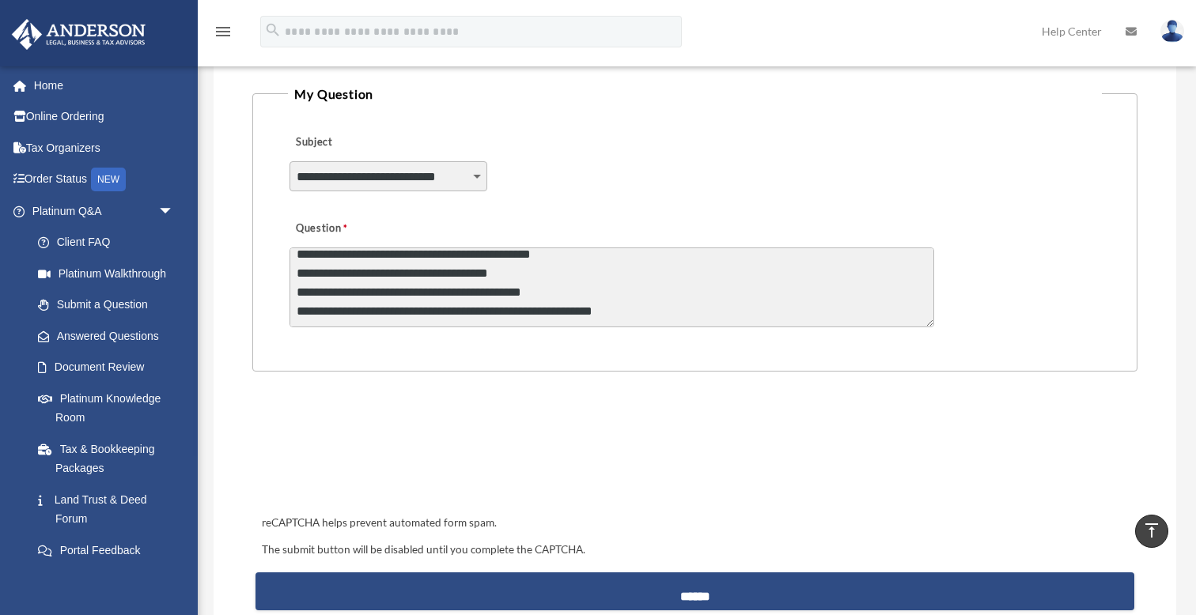
scroll to position [867, 0]
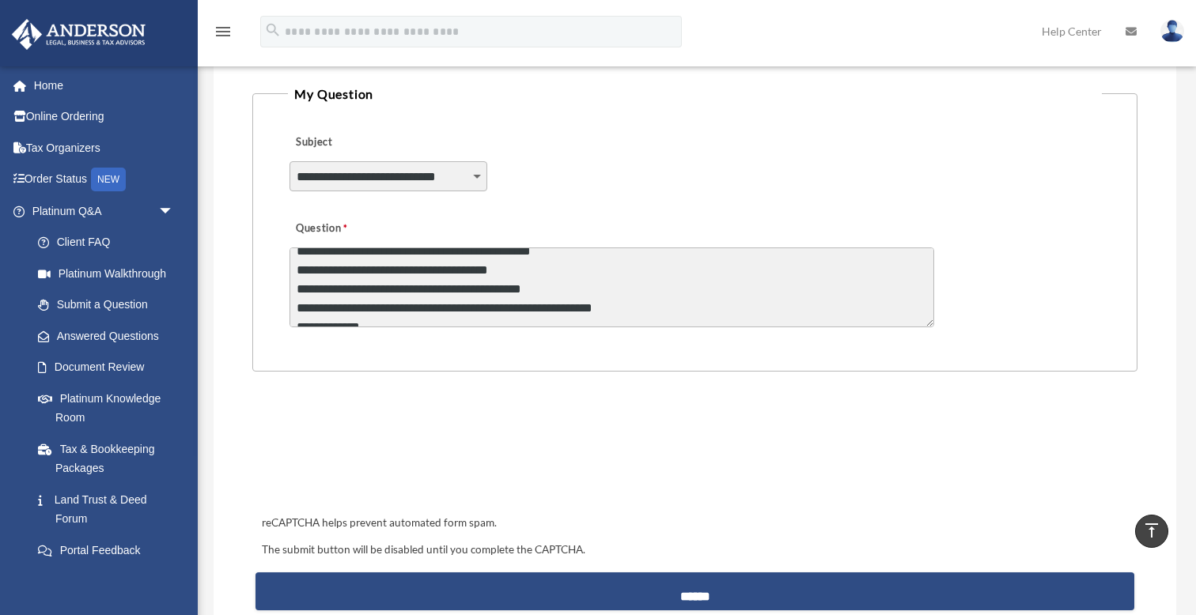
click at [484, 266] on textarea "Question" at bounding box center [612, 288] width 645 height 80
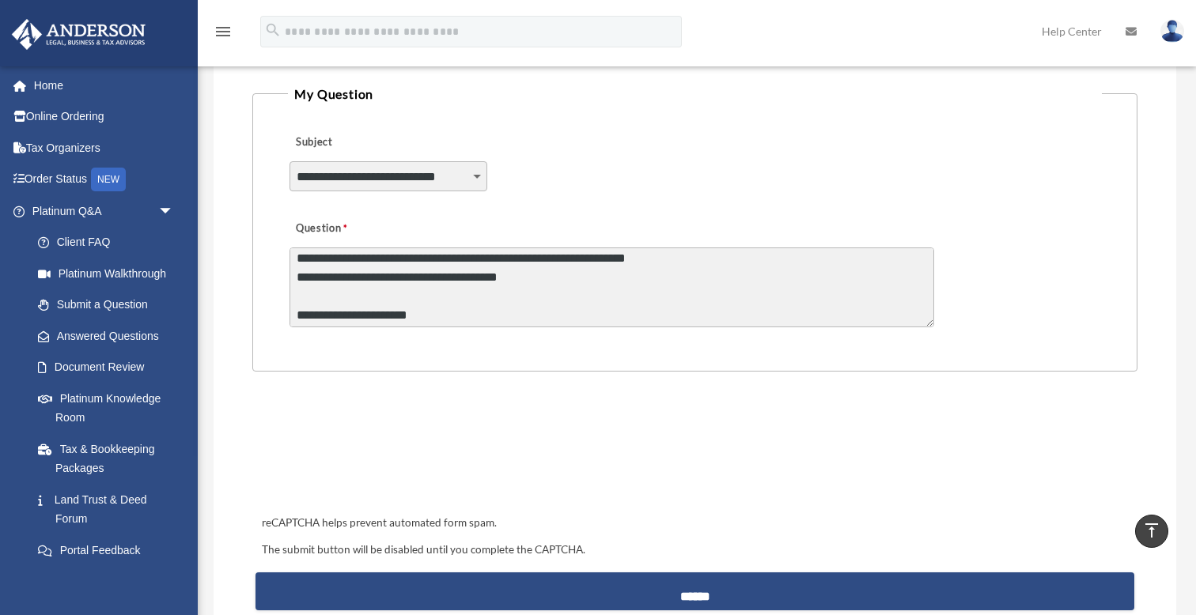
scroll to position [975, 0]
click at [523, 255] on textarea "Question" at bounding box center [612, 288] width 645 height 80
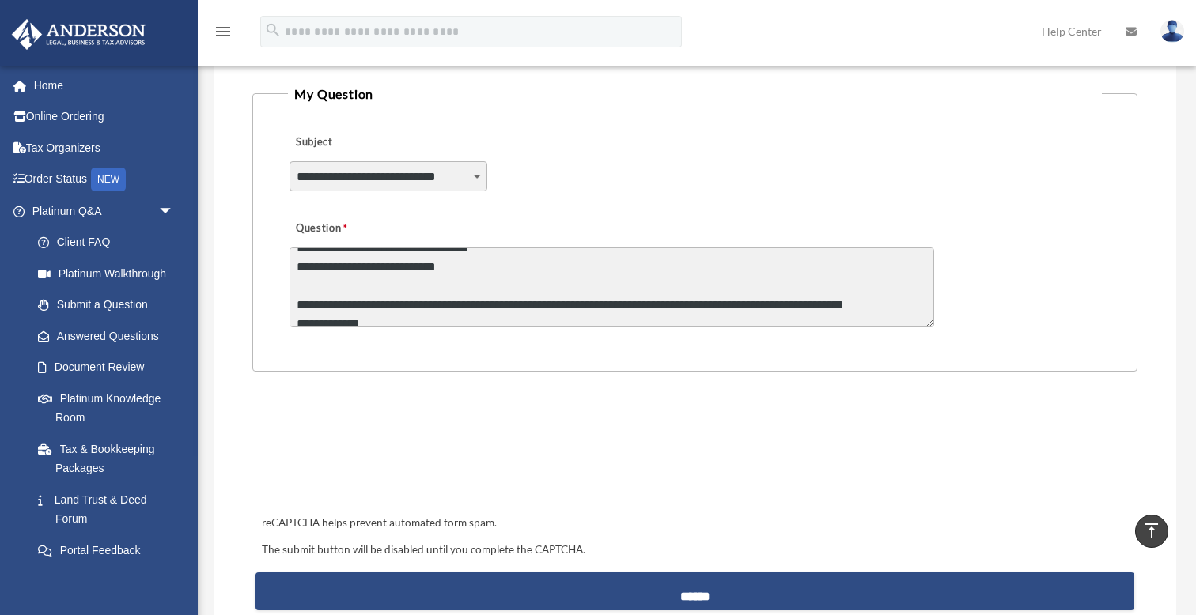
scroll to position [704, 0]
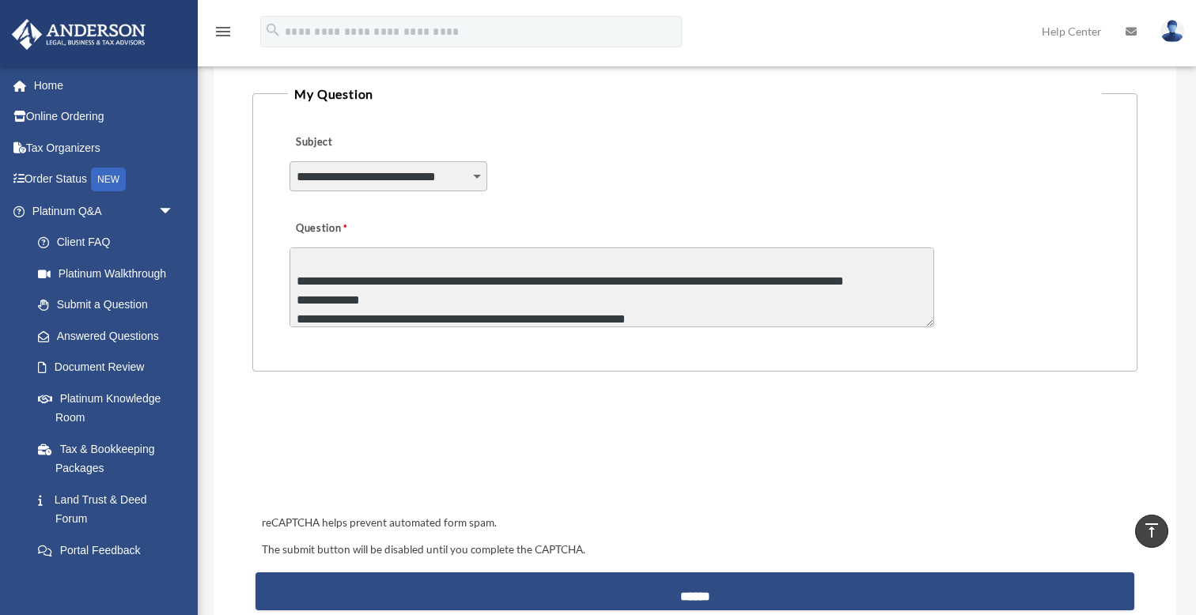
click at [519, 279] on textarea "Question" at bounding box center [612, 288] width 645 height 80
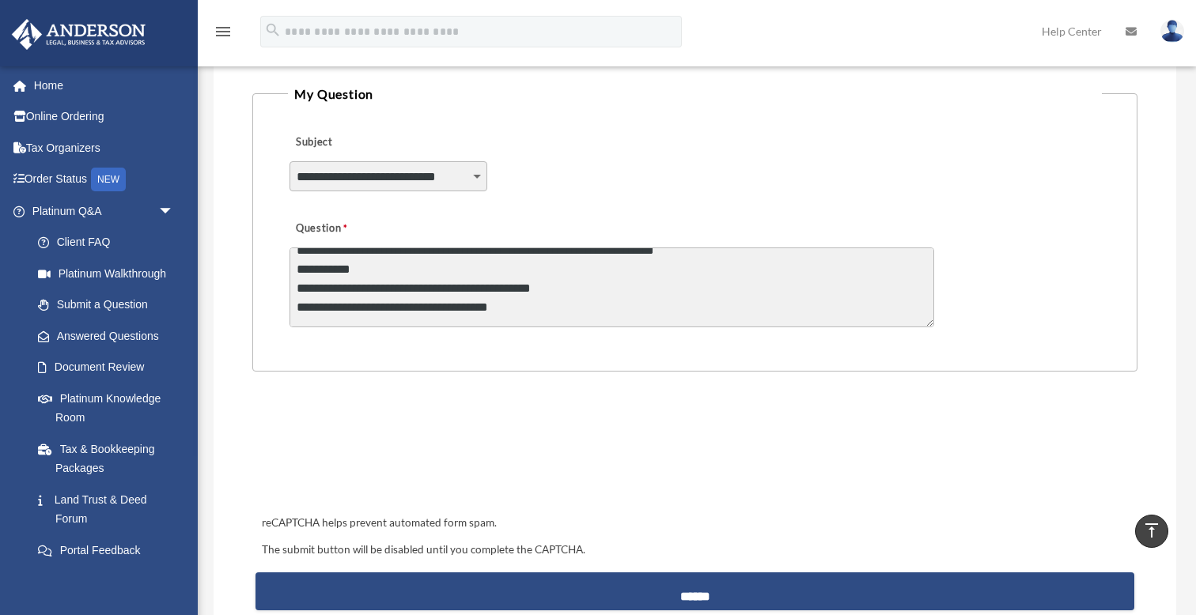
scroll to position [869, 0]
click at [636, 266] on textarea "Question" at bounding box center [612, 288] width 645 height 80
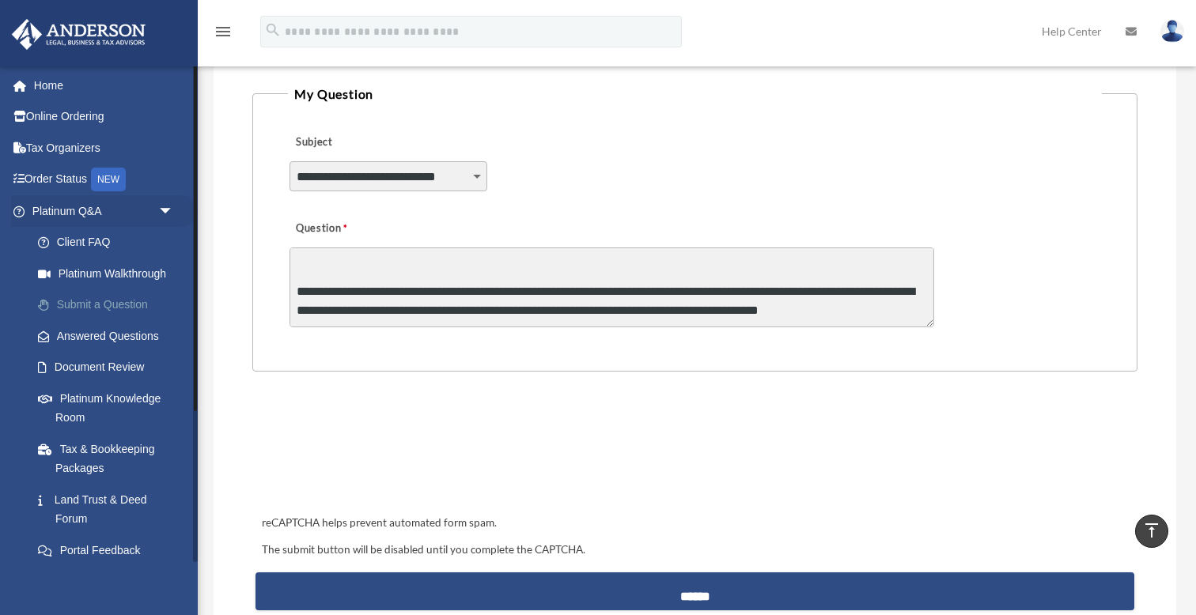
scroll to position [1415, 0]
click at [301, 312] on textarea "Question" at bounding box center [612, 288] width 645 height 80
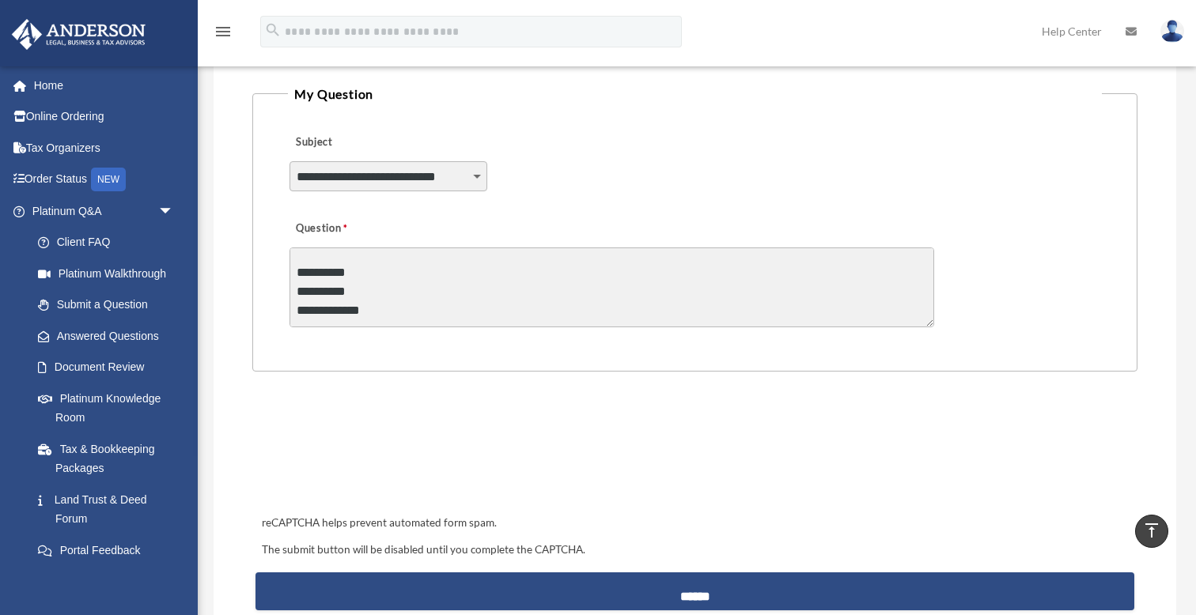
scroll to position [1511, 0]
click at [626, 287] on textarea "Question" at bounding box center [612, 288] width 645 height 80
drag, startPoint x: 676, startPoint y: 298, endPoint x: 598, endPoint y: 291, distance: 78.6
click at [598, 291] on textarea "Question" at bounding box center [612, 288] width 645 height 80
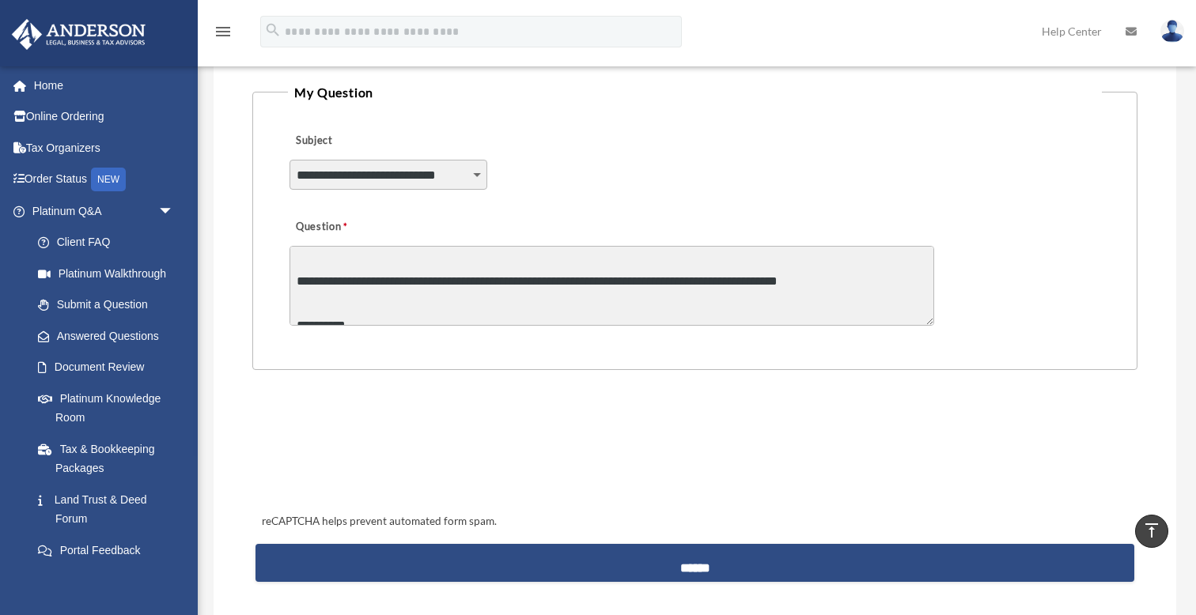
scroll to position [1880, 0]
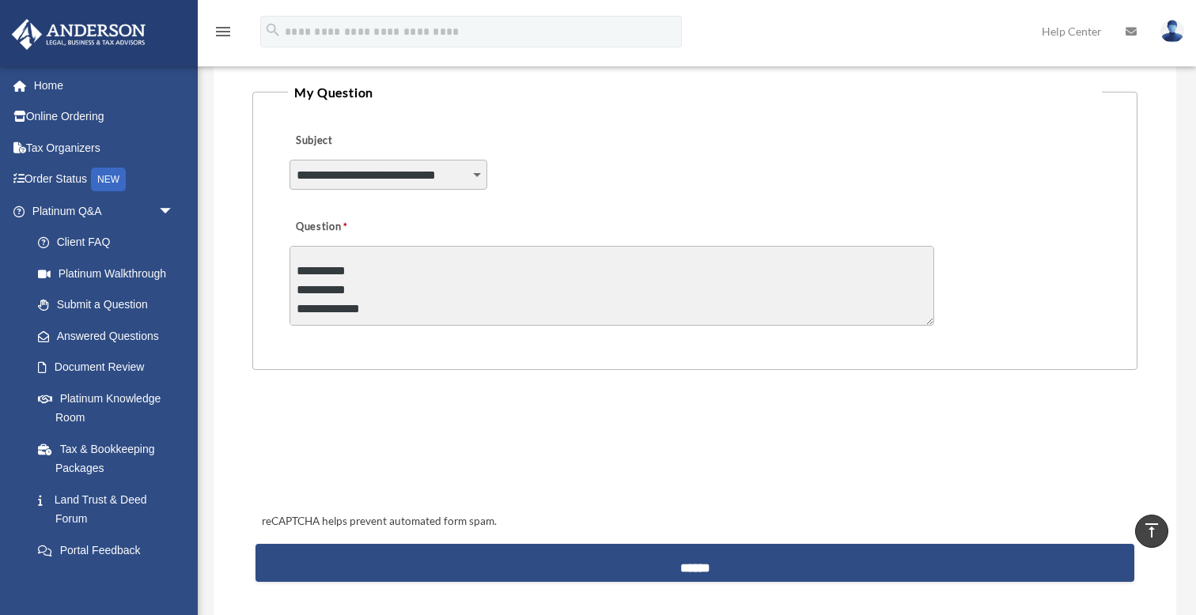
click at [509, 287] on textarea "Question" at bounding box center [612, 286] width 645 height 80
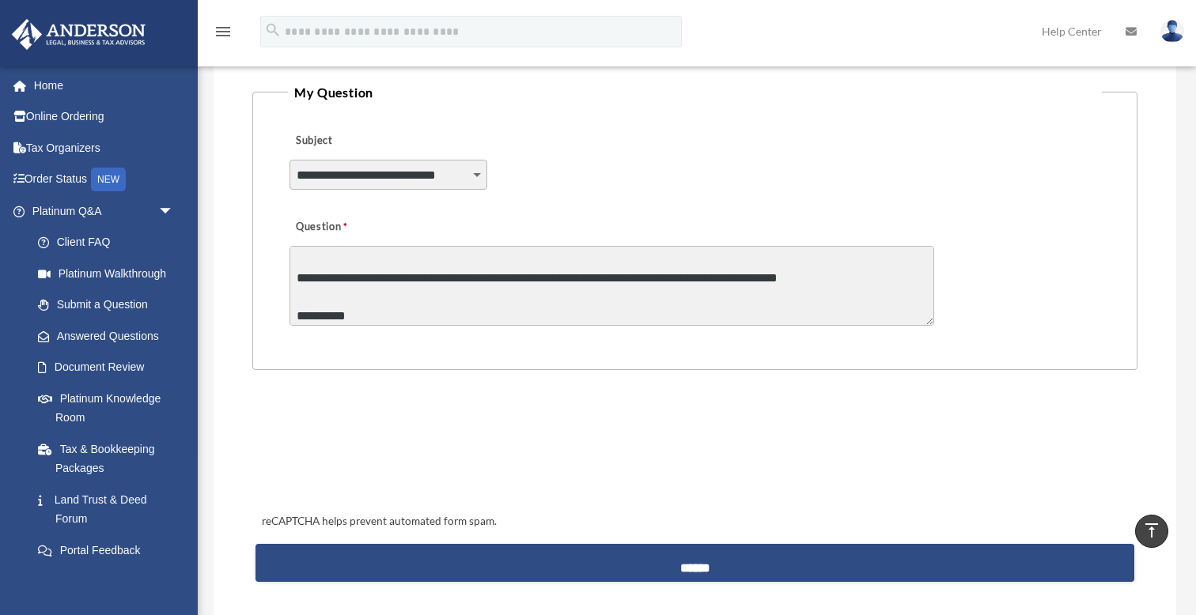
scroll to position [1623, 0]
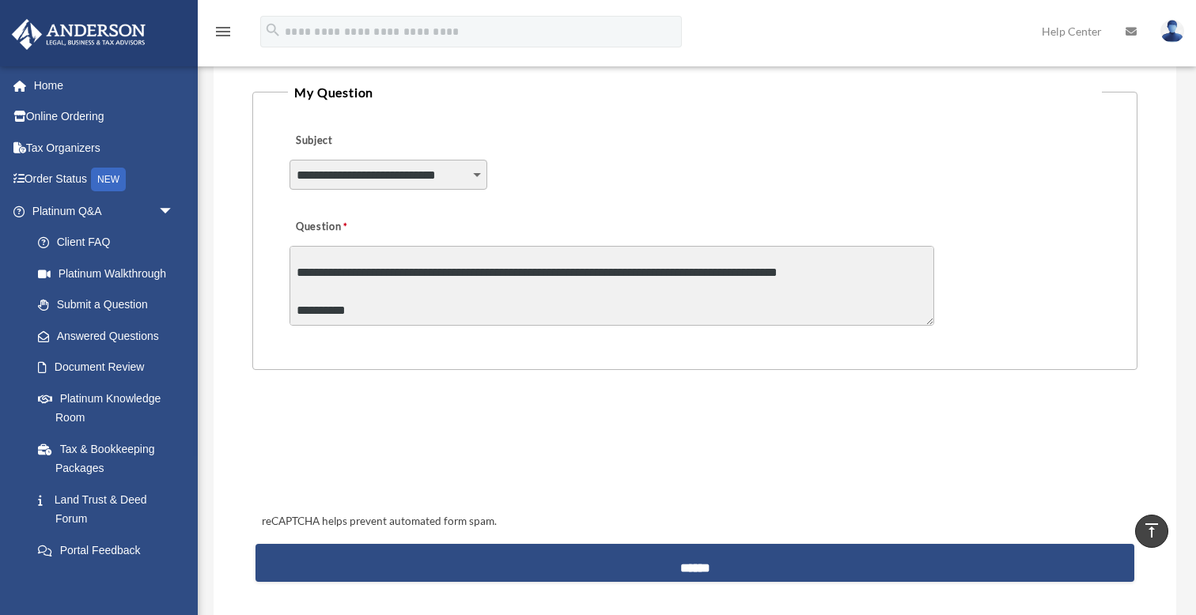
click at [510, 273] on textarea "Question" at bounding box center [612, 286] width 645 height 80
click at [906, 271] on textarea "Question" at bounding box center [612, 286] width 645 height 80
click at [502, 291] on textarea "Question" at bounding box center [612, 286] width 645 height 80
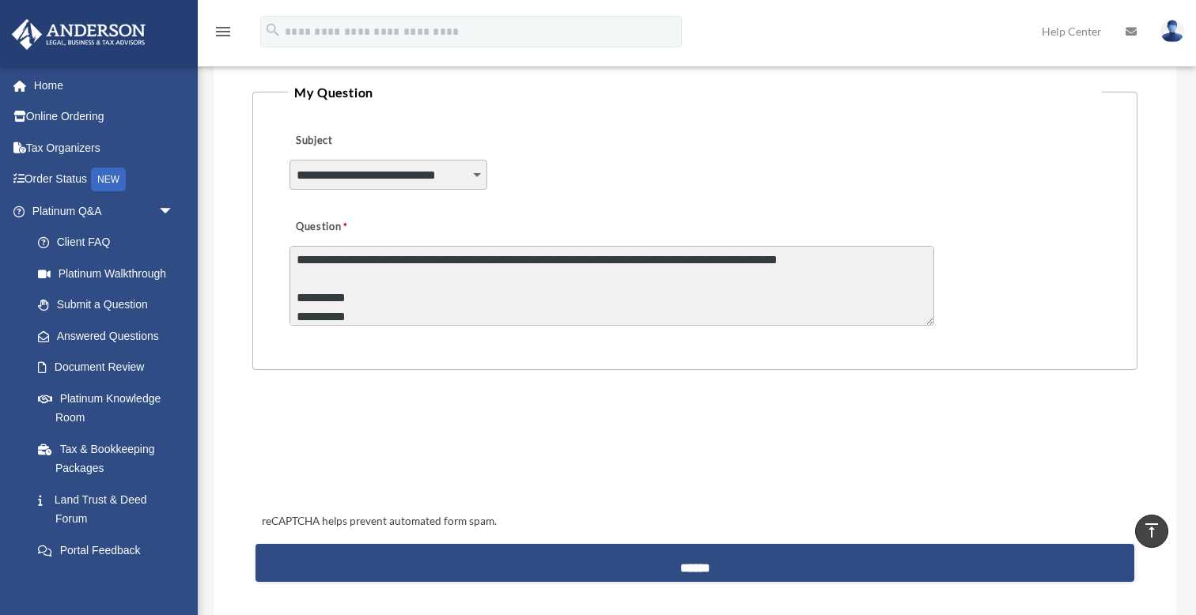
scroll to position [1653, 0]
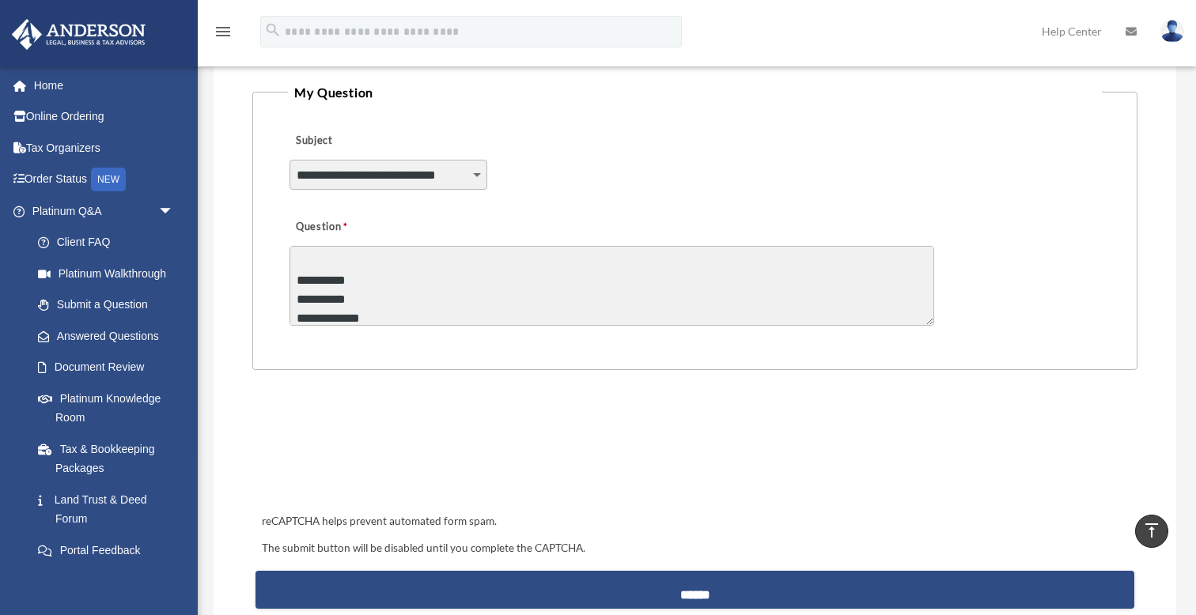
click at [543, 276] on textarea "Question" at bounding box center [612, 286] width 645 height 80
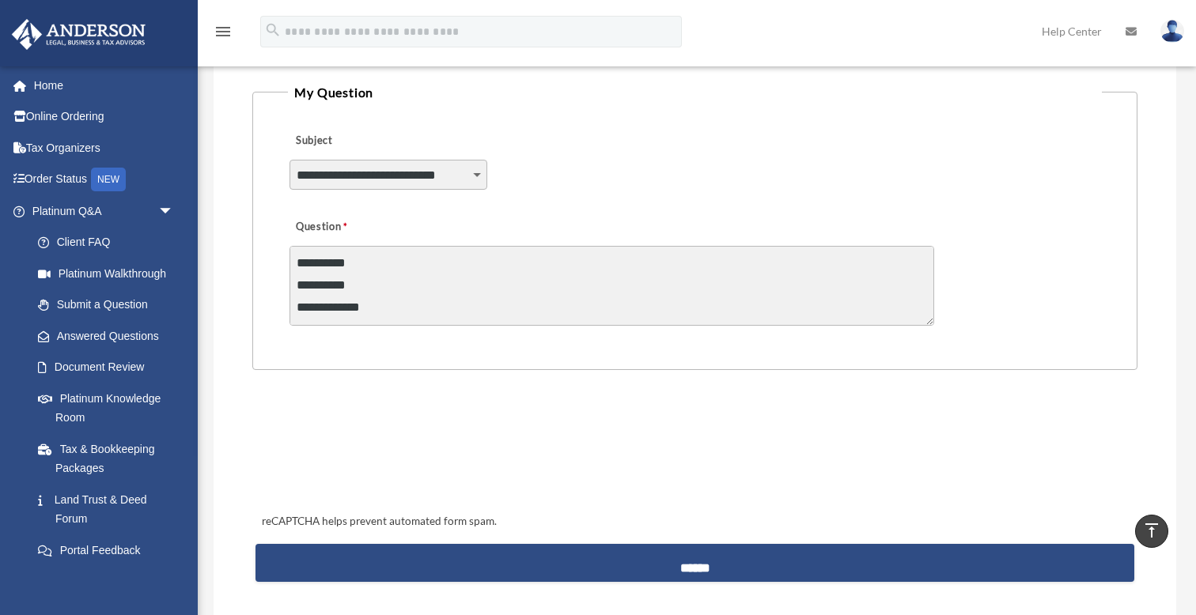
scroll to position [2043, 0]
click at [464, 258] on textarea "Question" at bounding box center [612, 286] width 645 height 80
click at [632, 298] on textarea "Question" at bounding box center [612, 286] width 645 height 80
click at [724, 294] on textarea "Question" at bounding box center [612, 286] width 645 height 80
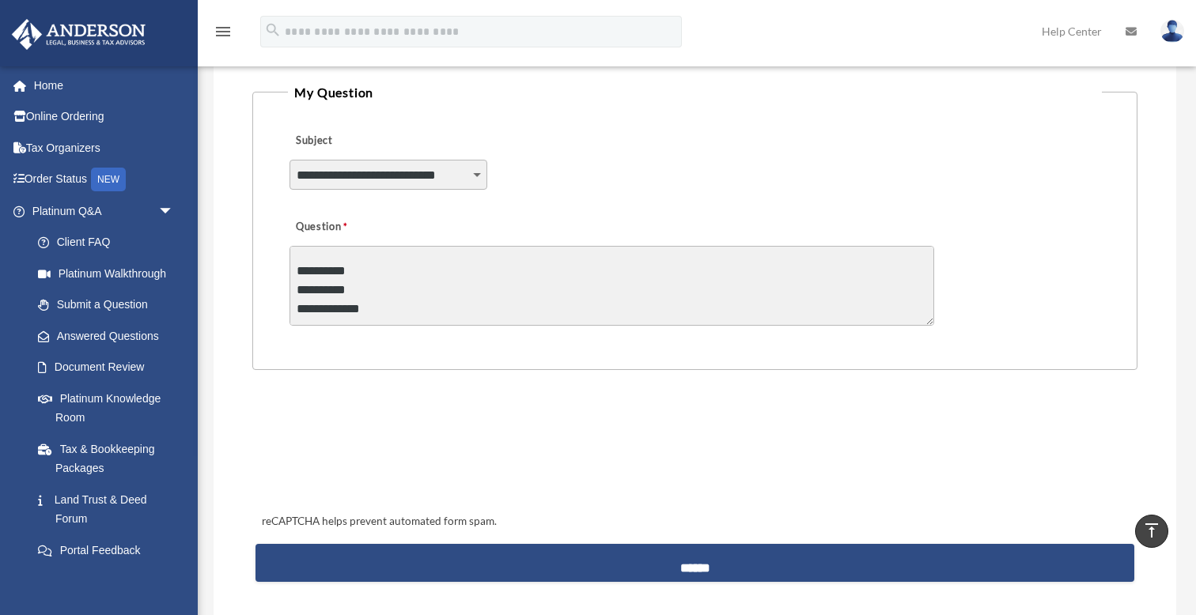
scroll to position [1833, 0]
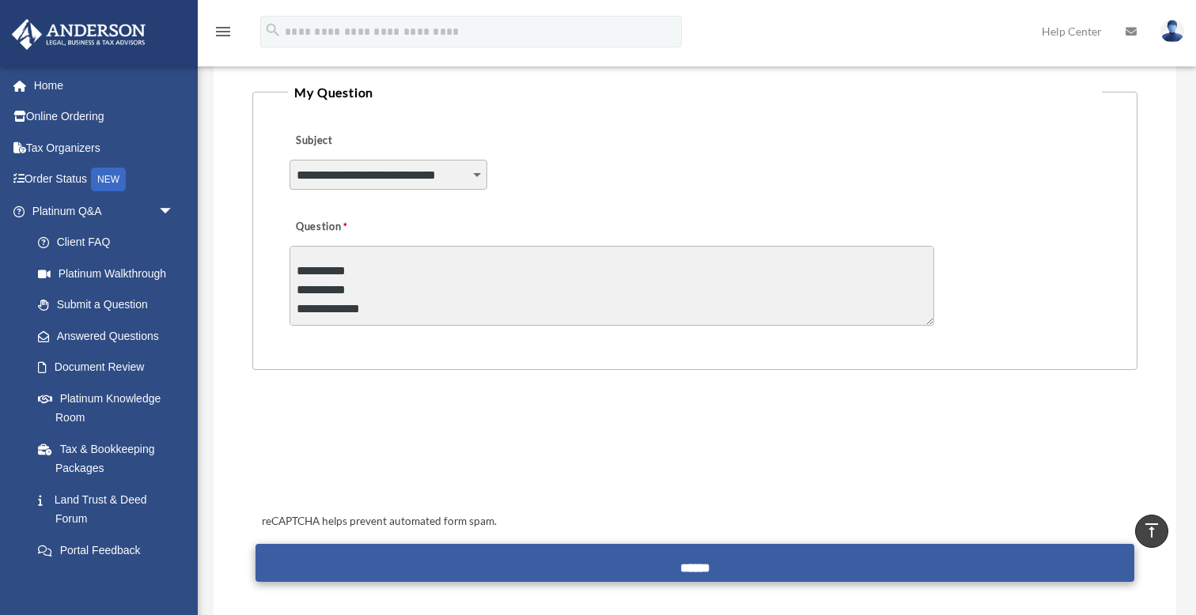
type textarea "**********"
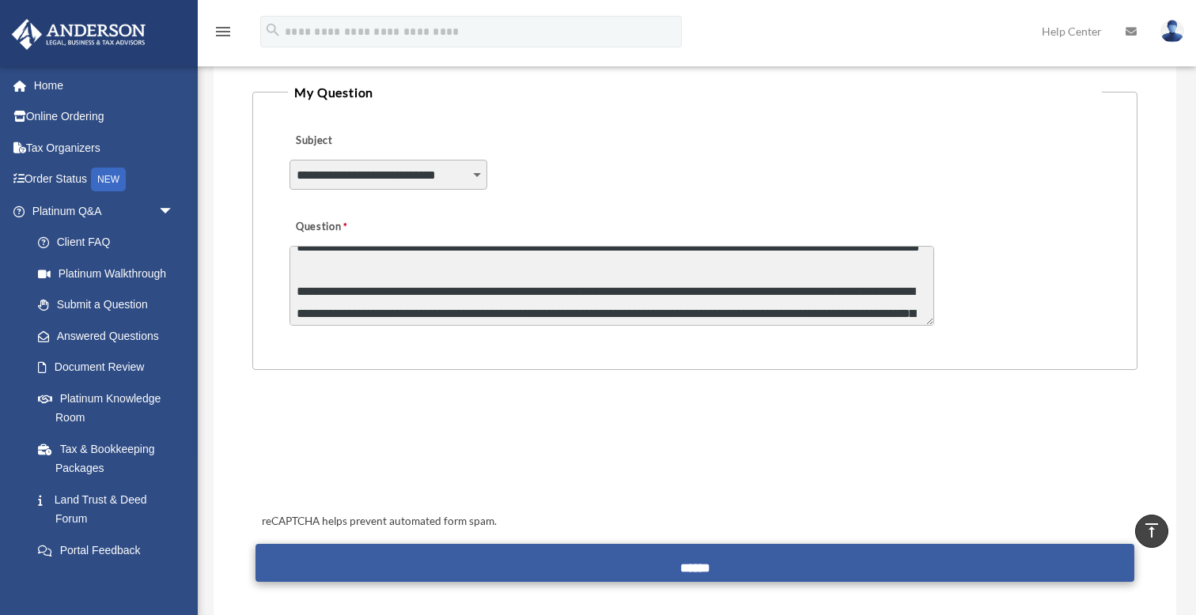
click at [687, 557] on input "******" at bounding box center [696, 563] width 880 height 38
